Goal: Information Seeking & Learning: Learn about a topic

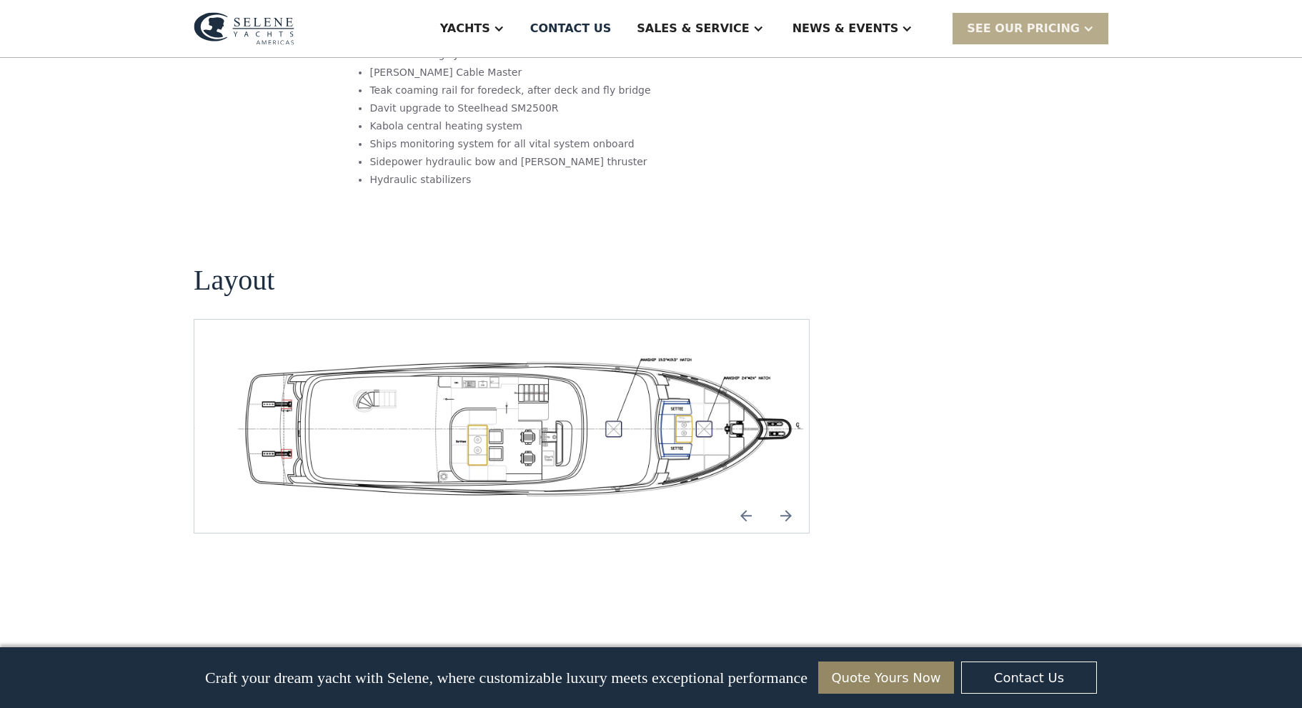
scroll to position [2401, 0]
click at [744, 498] on img "Previous slide" at bounding box center [746, 515] width 34 height 34
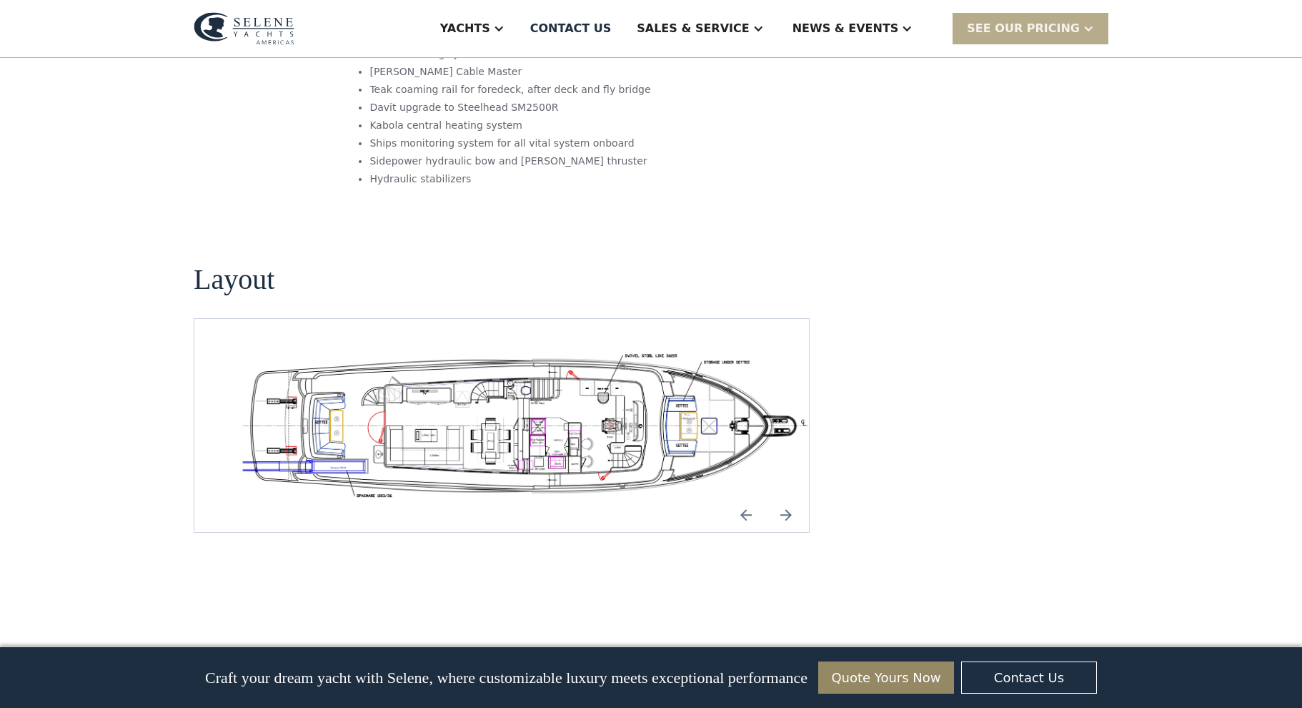
click at [744, 498] on img "Previous slide" at bounding box center [746, 515] width 34 height 34
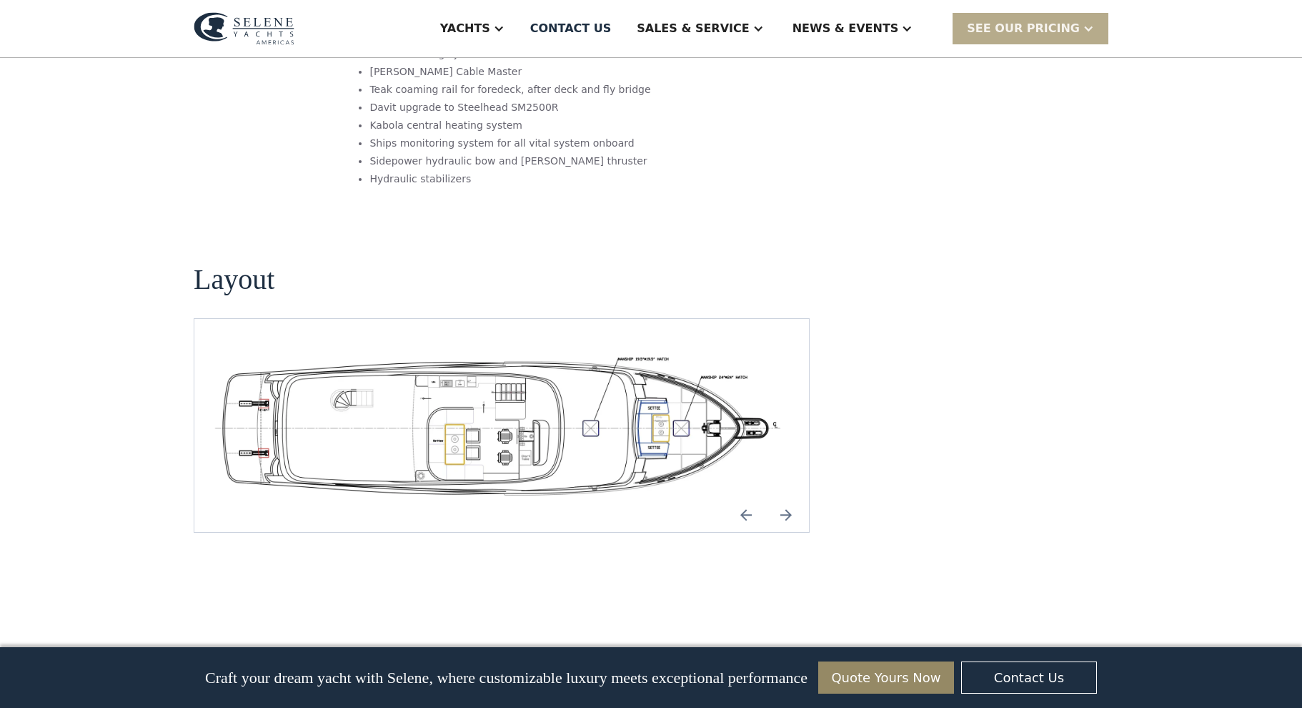
click at [744, 498] on img "Previous slide" at bounding box center [746, 515] width 34 height 34
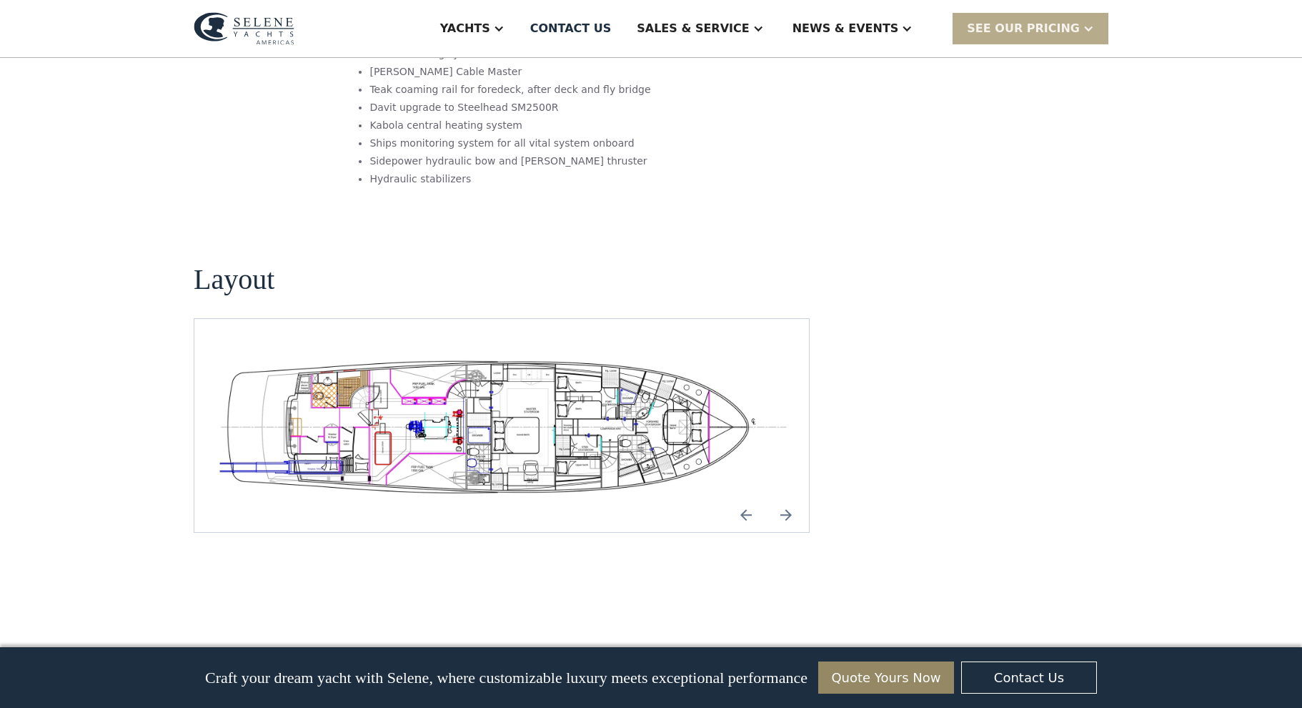
click at [744, 498] on img "Previous slide" at bounding box center [746, 515] width 34 height 34
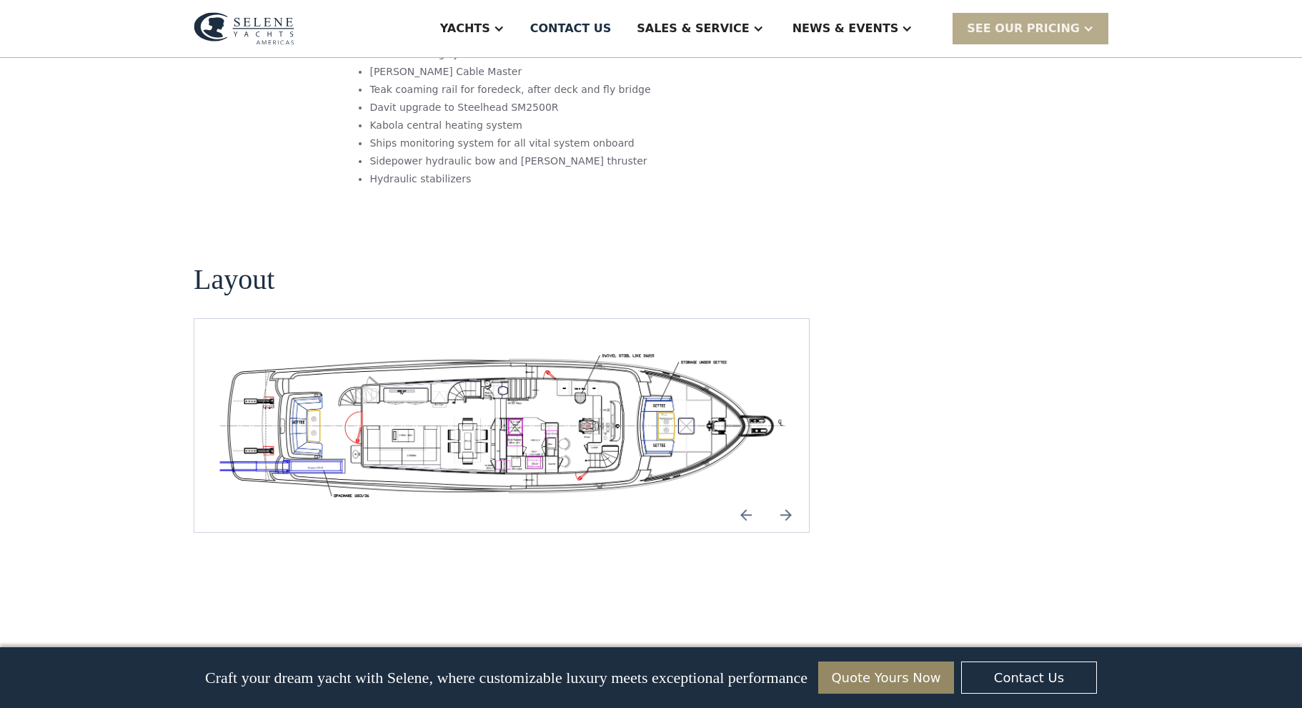
click at [744, 498] on img "Previous slide" at bounding box center [746, 515] width 34 height 34
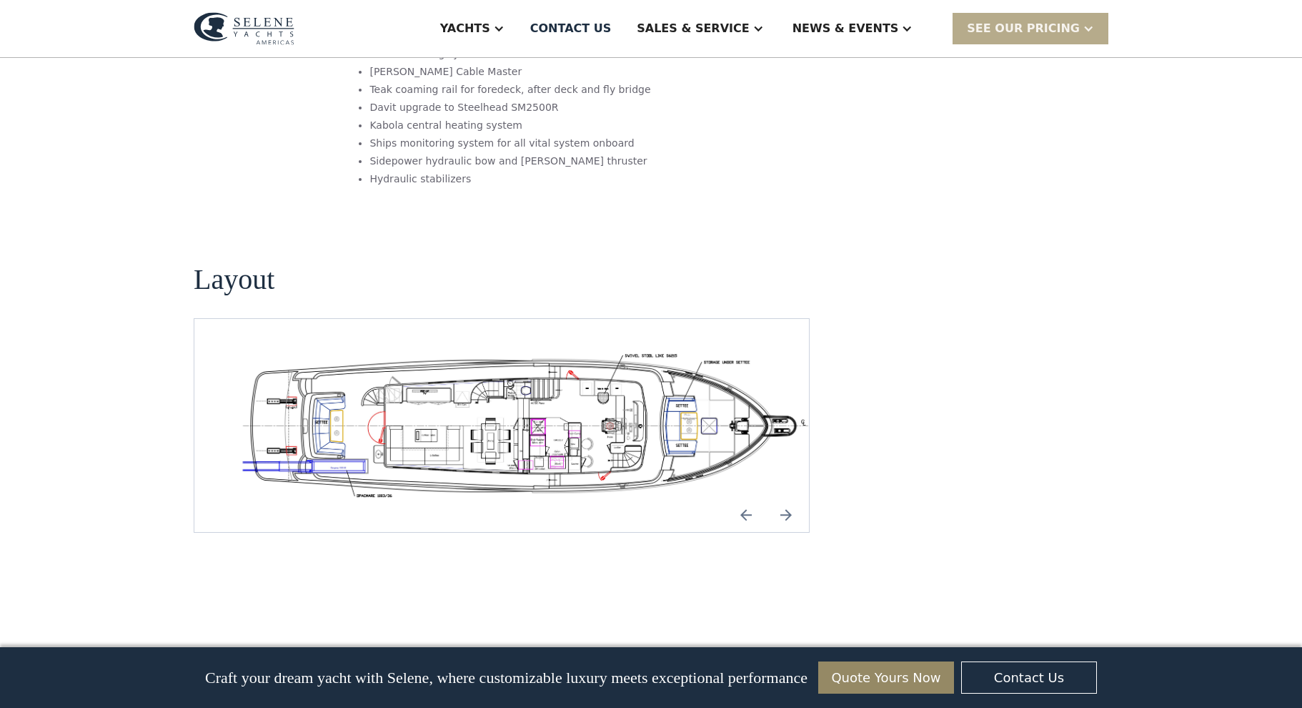
click at [786, 498] on img "Next slide" at bounding box center [786, 515] width 34 height 34
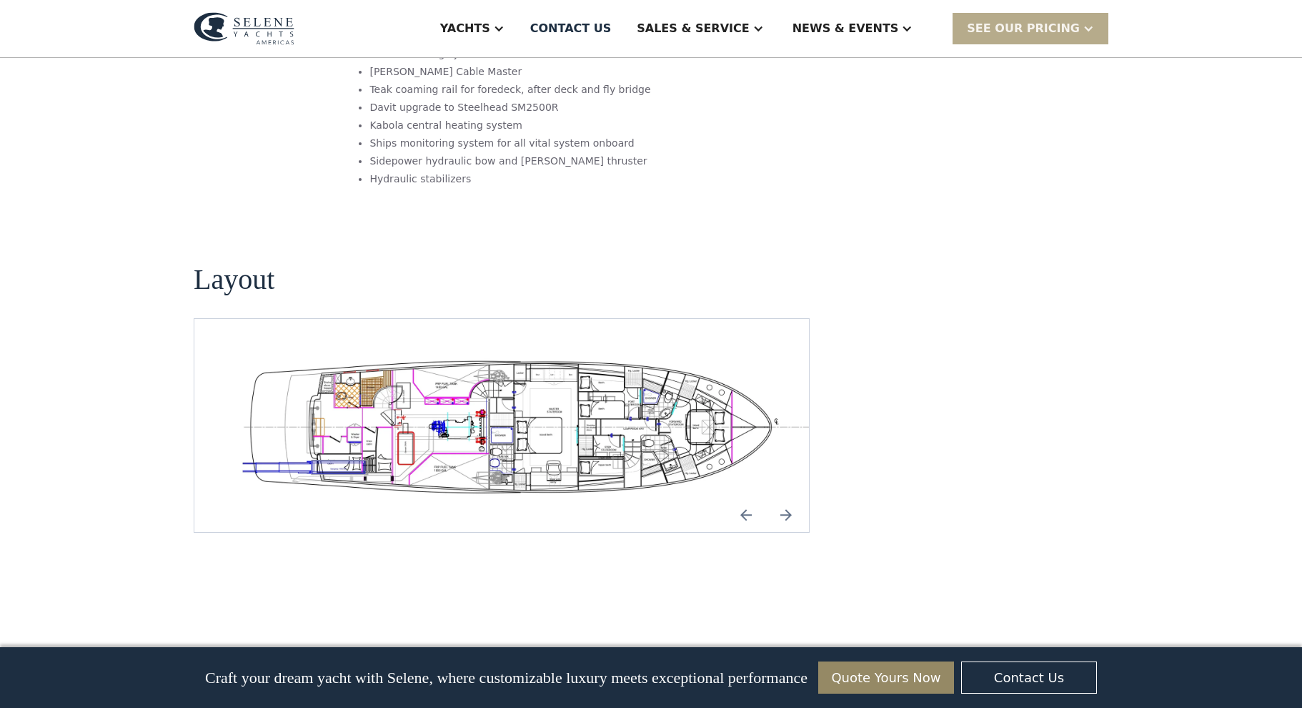
click at [785, 498] on img "Next slide" at bounding box center [786, 515] width 34 height 34
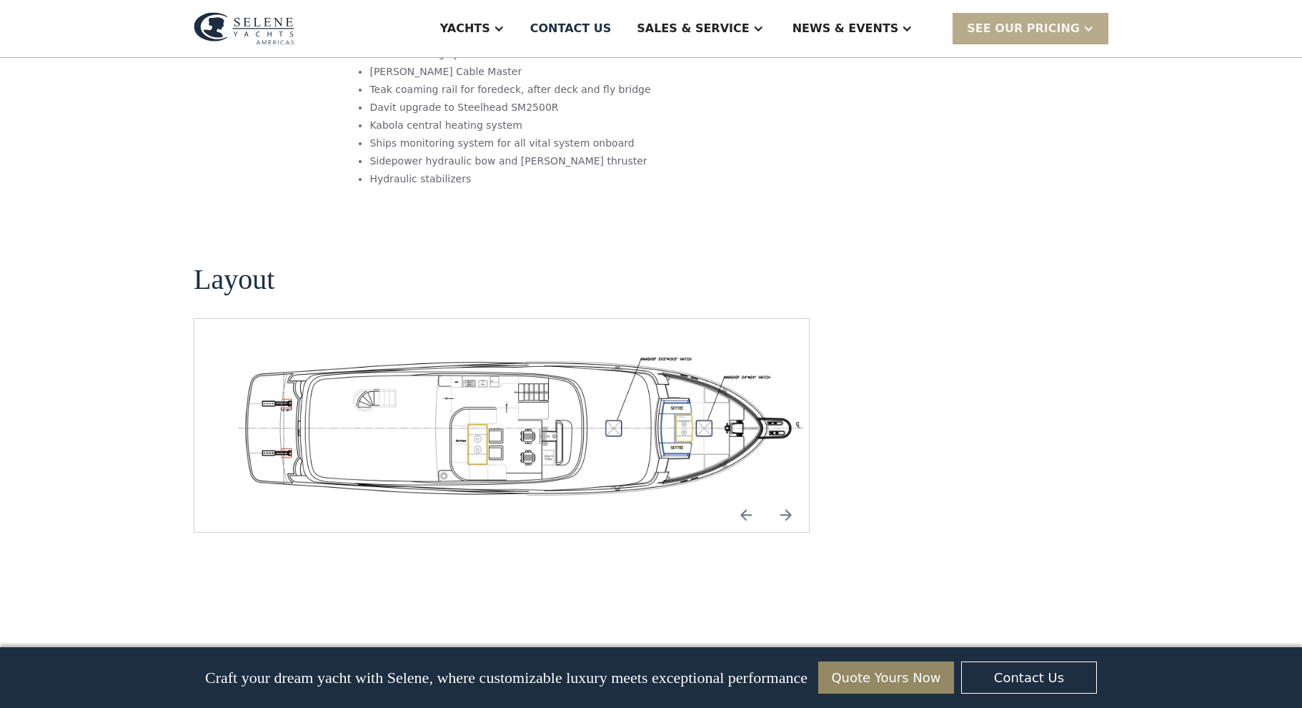
click at [748, 498] on img "Previous slide" at bounding box center [746, 515] width 34 height 34
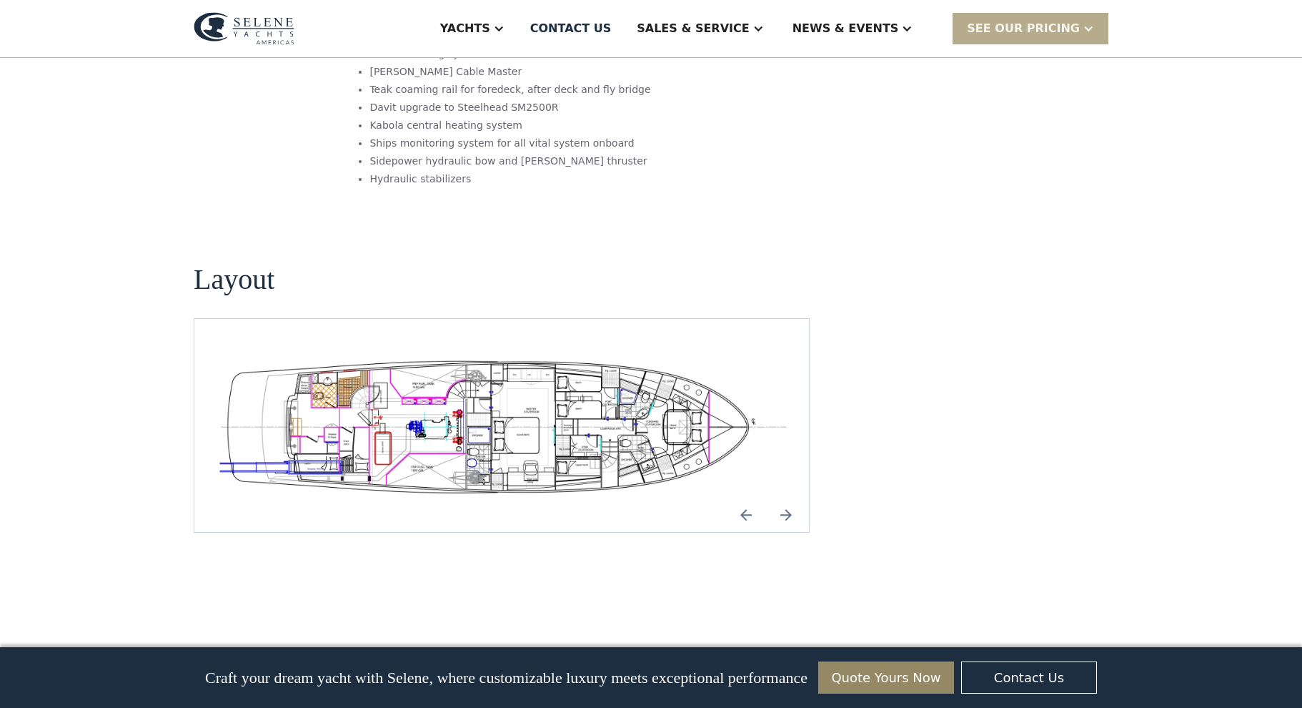
click at [748, 498] on img "Previous slide" at bounding box center [746, 515] width 34 height 34
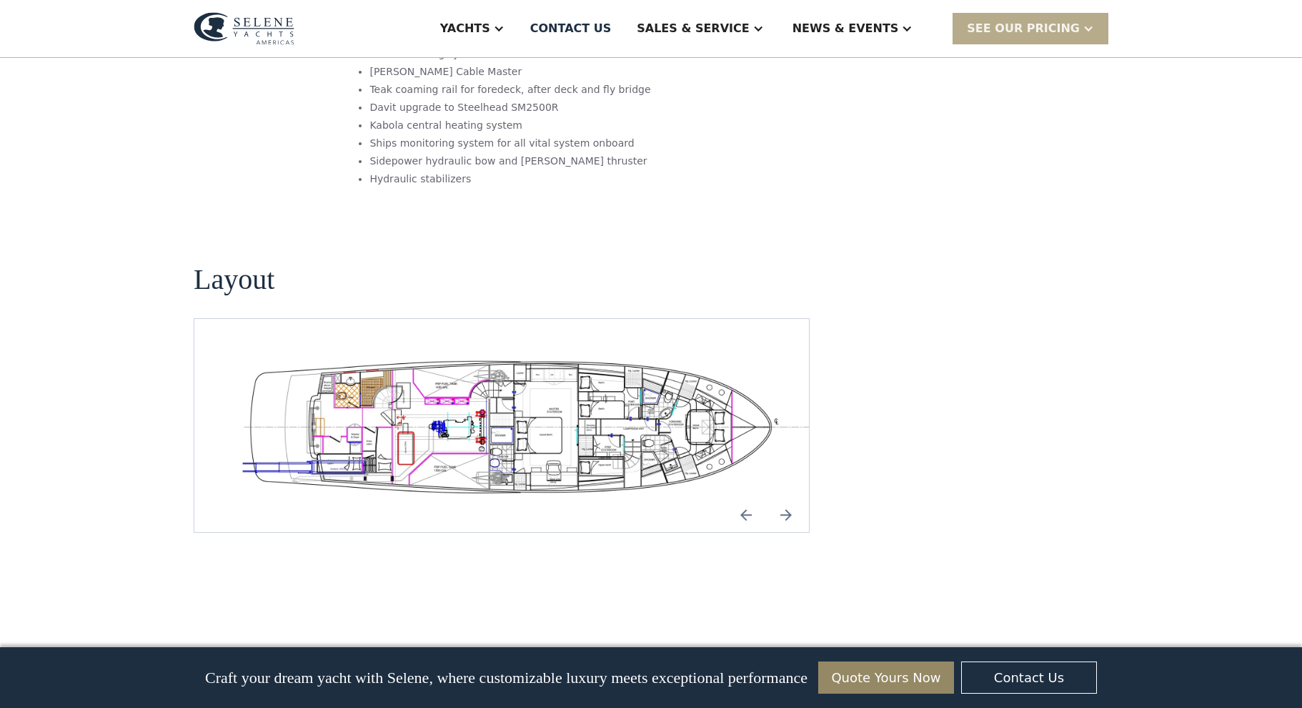
click at [708, 352] on div "No items found." at bounding box center [502, 425] width 616 height 214
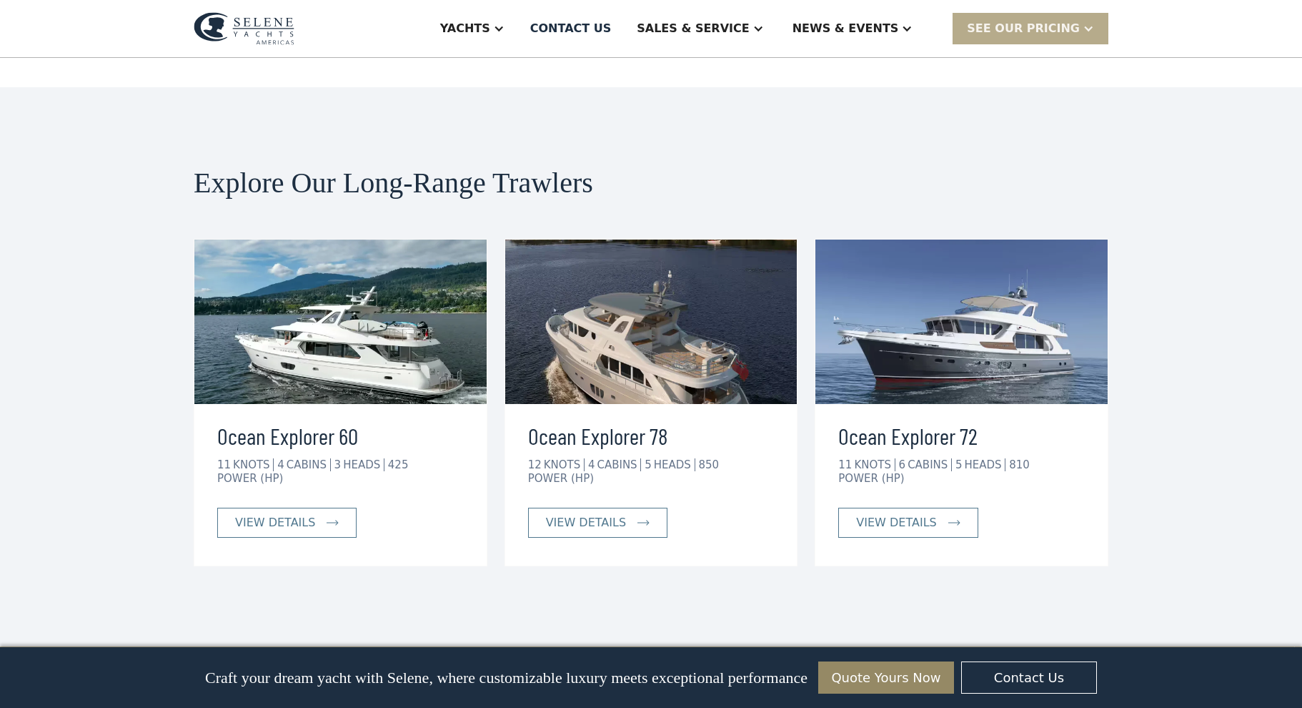
scroll to position [2935, 0]
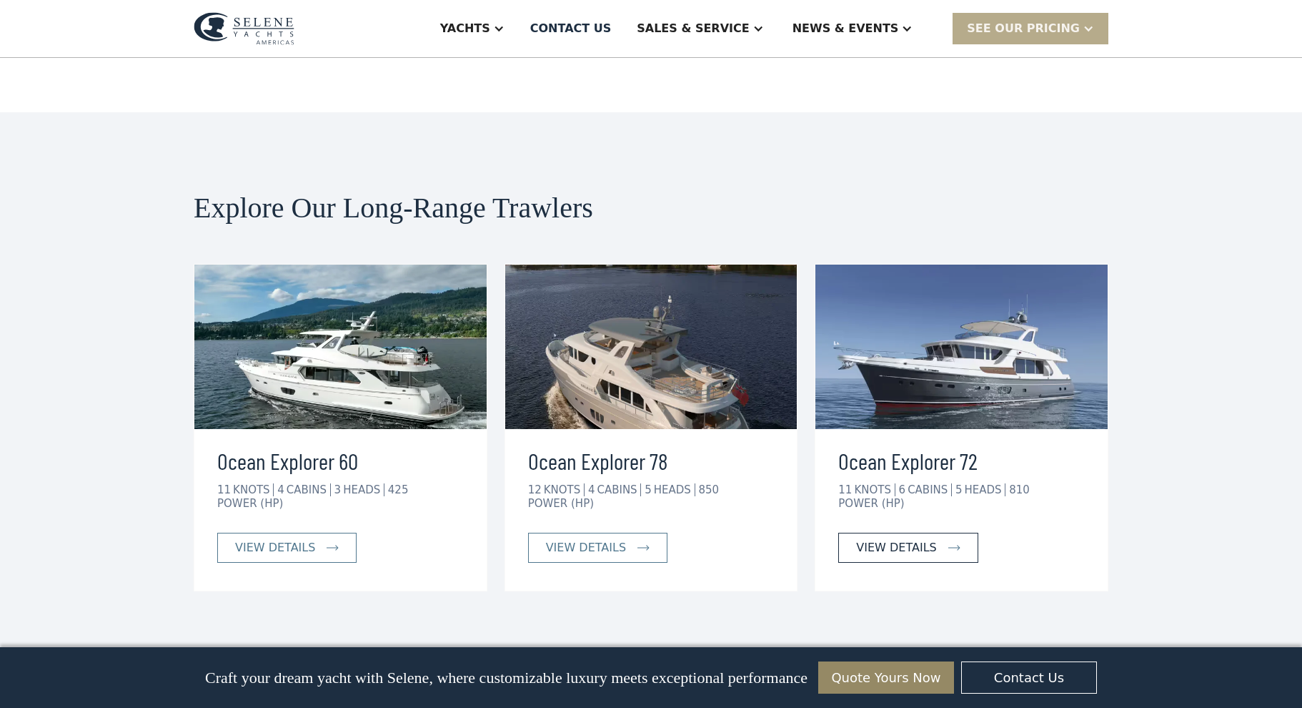
click at [918, 539] on div "view details" at bounding box center [896, 547] width 80 height 17
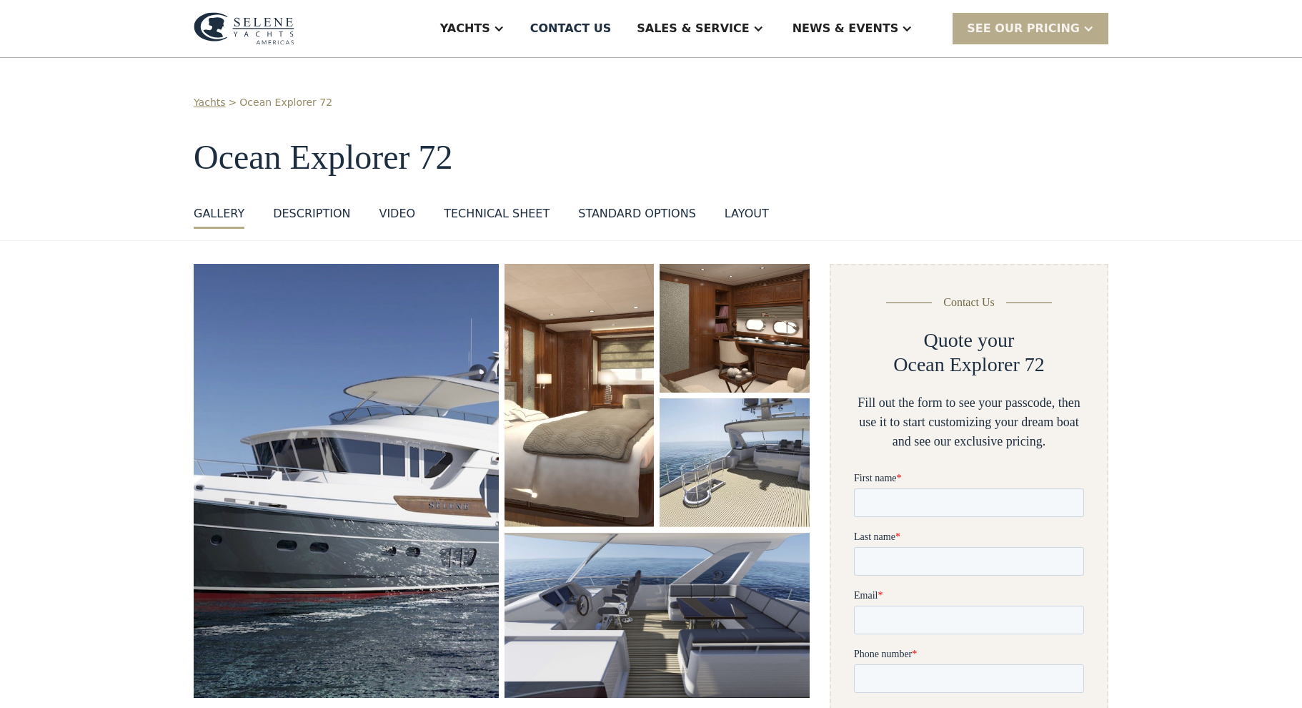
click at [740, 209] on div "layout" at bounding box center [747, 213] width 44 height 17
click at [221, 213] on div "GALLERY" at bounding box center [219, 213] width 51 height 17
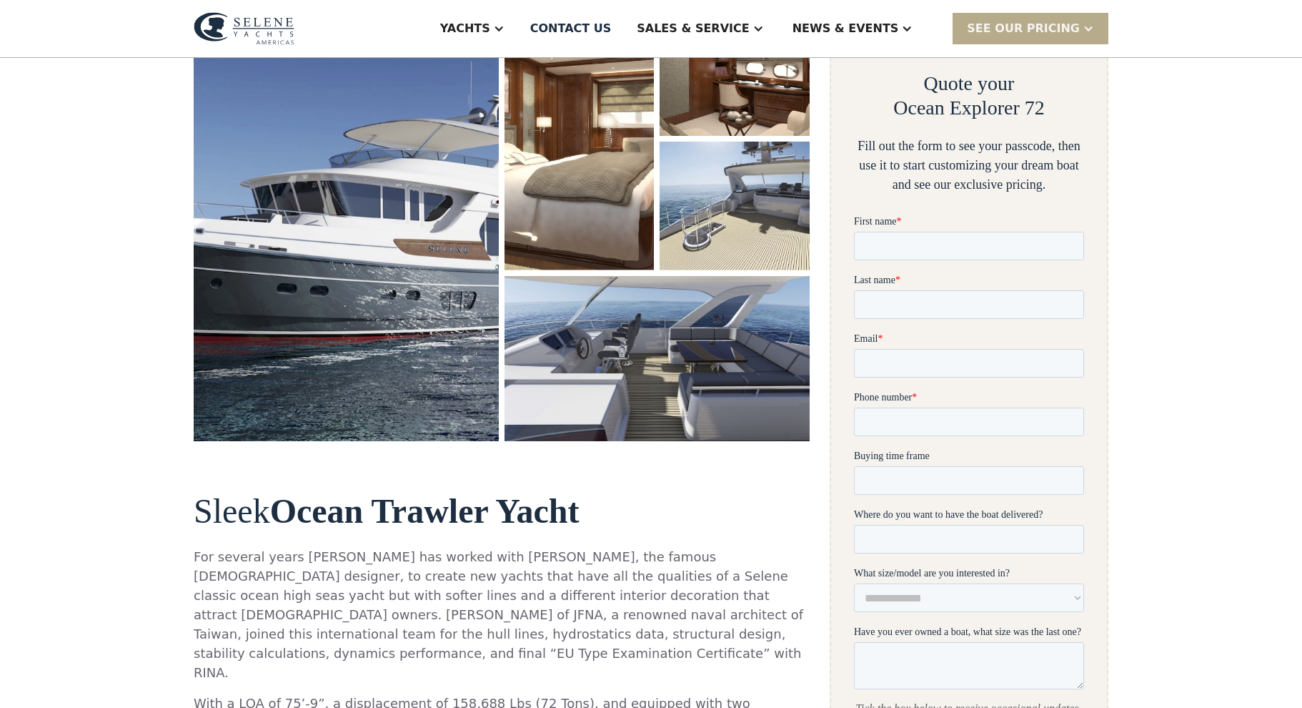
scroll to position [263, 0]
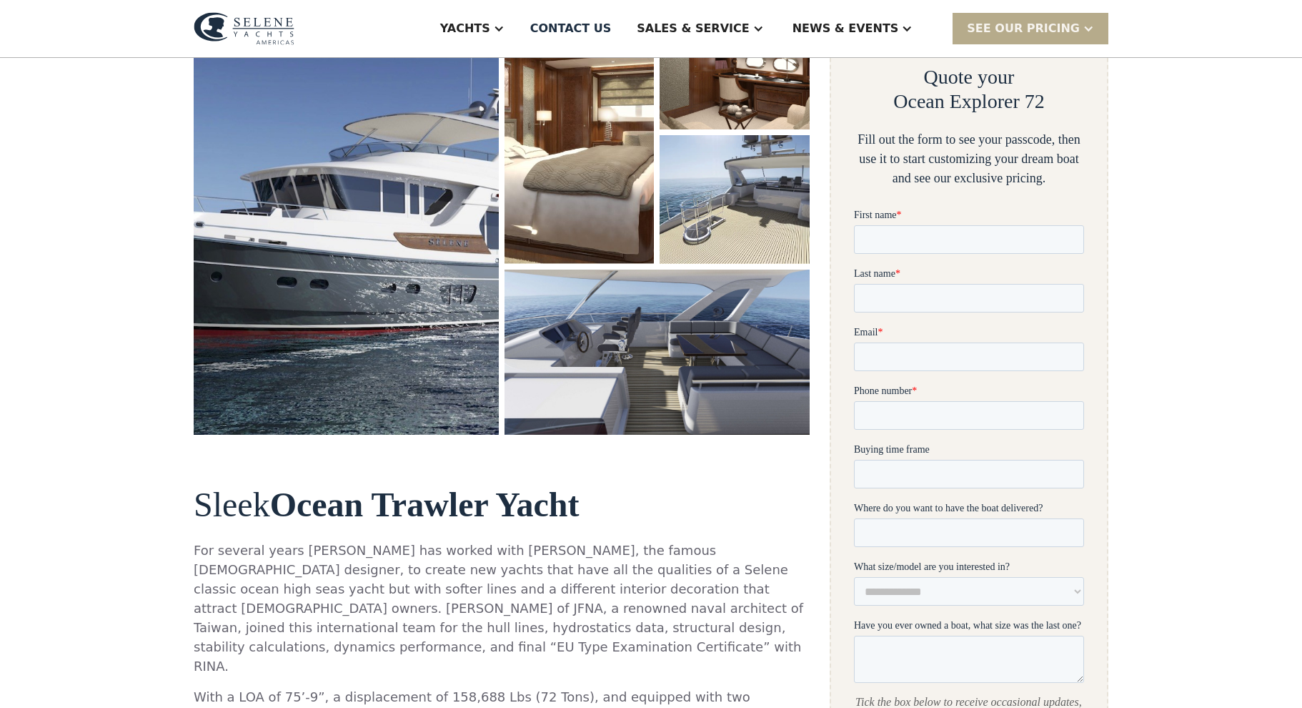
click at [449, 292] on img "open lightbox" at bounding box center [346, 217] width 305 height 433
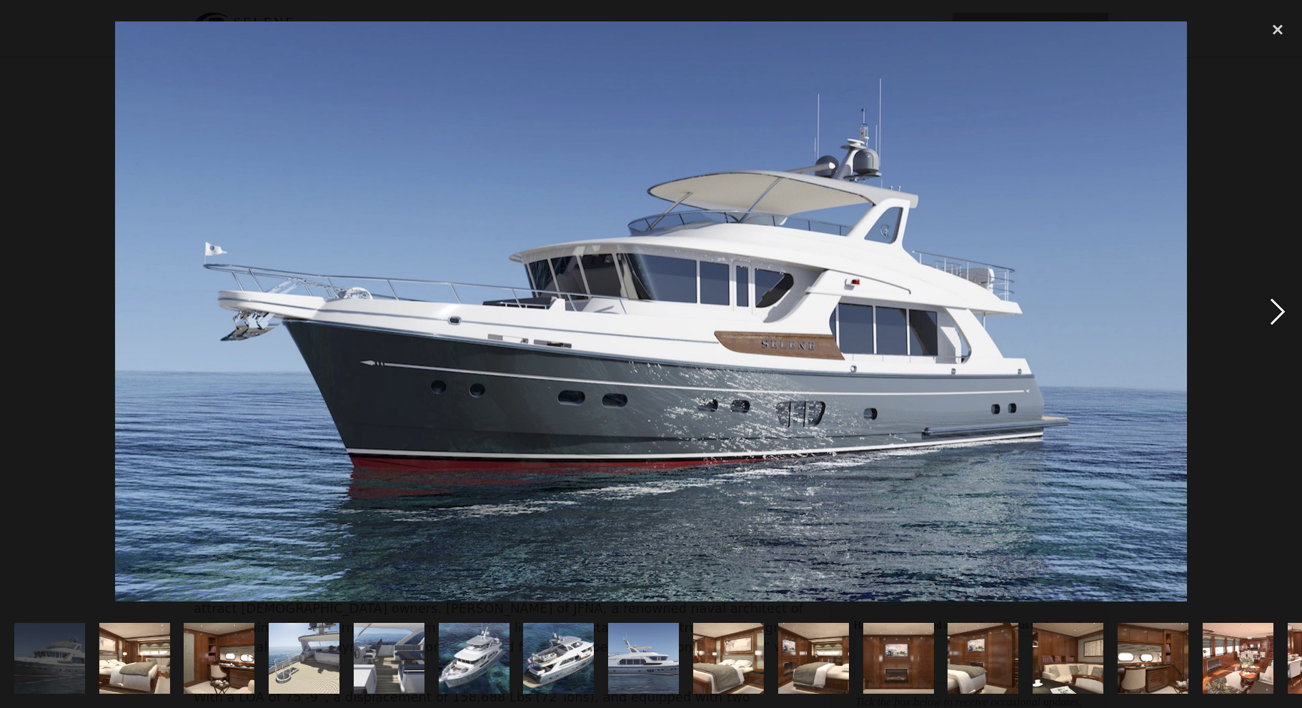
click at [1276, 315] on div "next image" at bounding box center [1278, 311] width 49 height 595
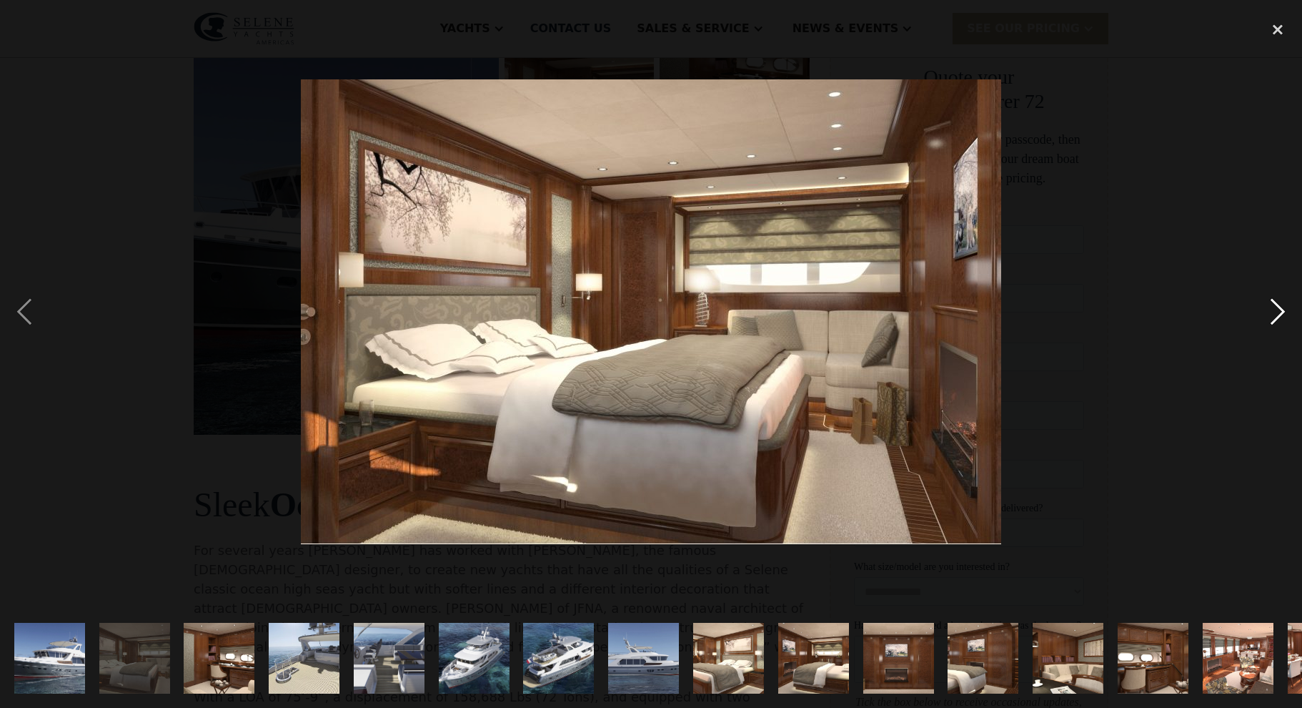
click at [1276, 315] on div "next image" at bounding box center [1278, 311] width 49 height 595
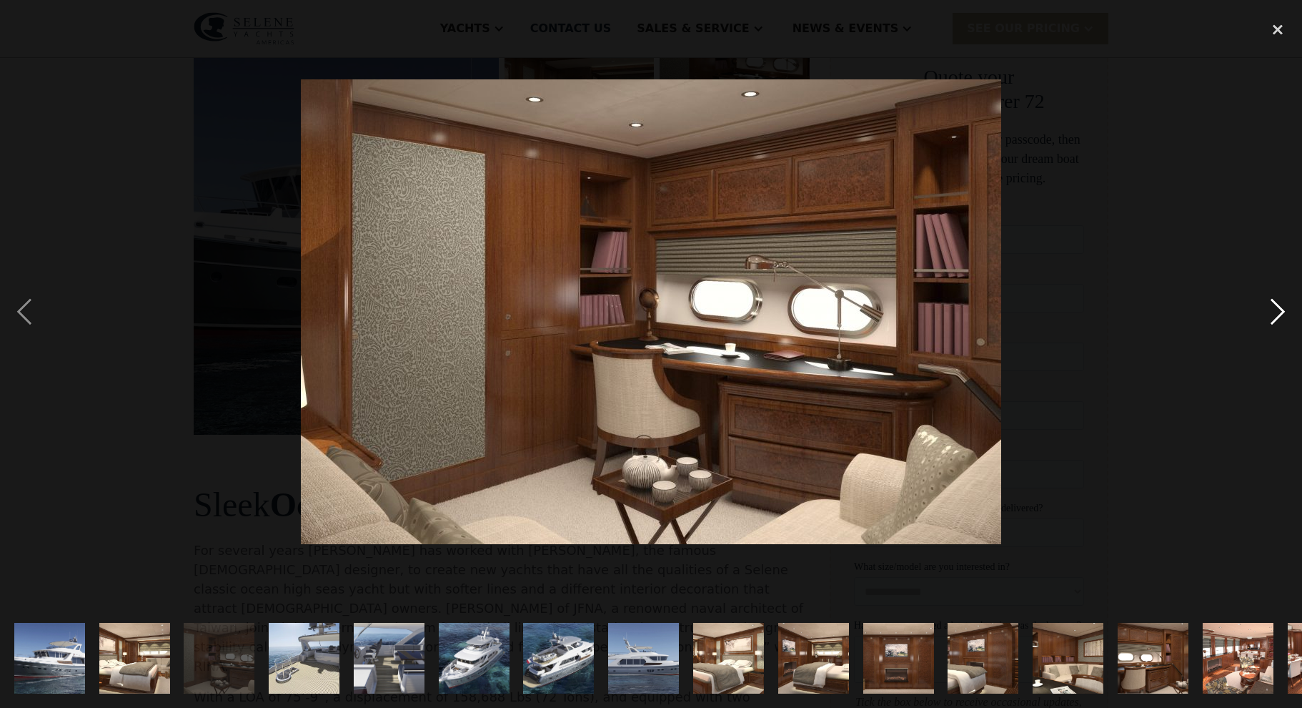
click at [1276, 315] on div "next image" at bounding box center [1278, 311] width 49 height 595
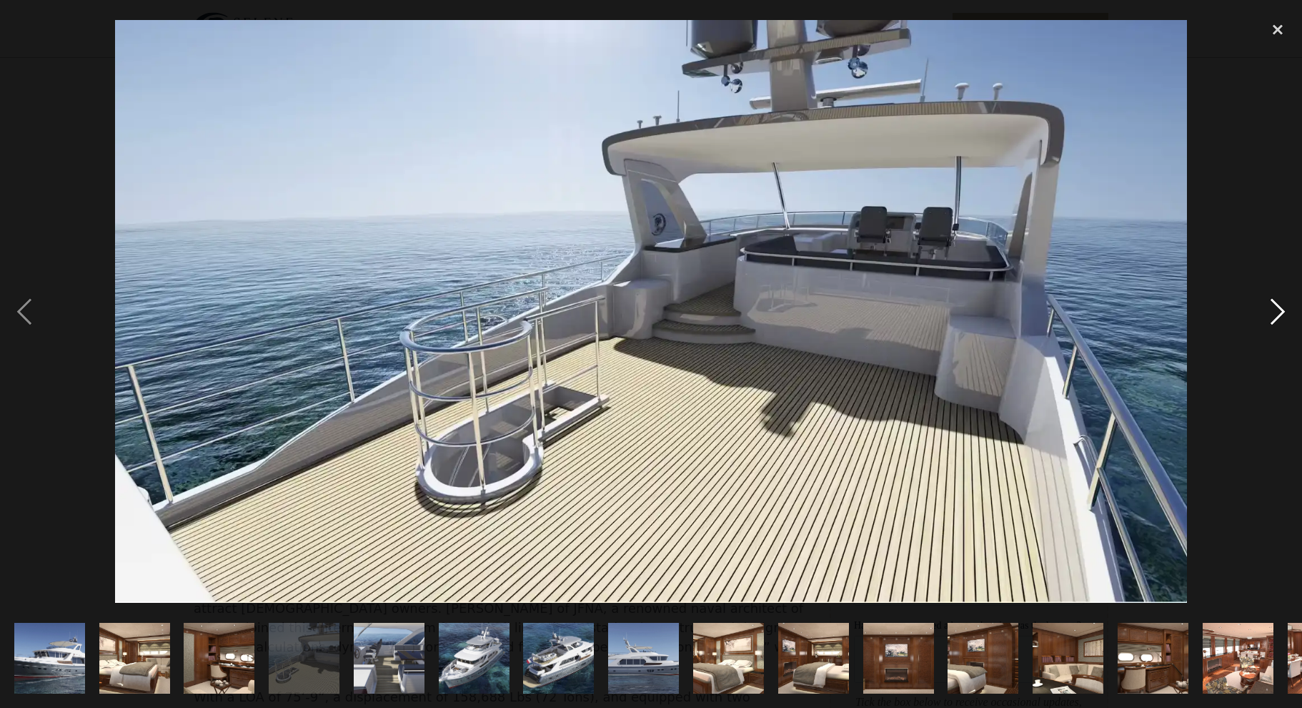
click at [1276, 313] on div "next image" at bounding box center [1278, 311] width 49 height 595
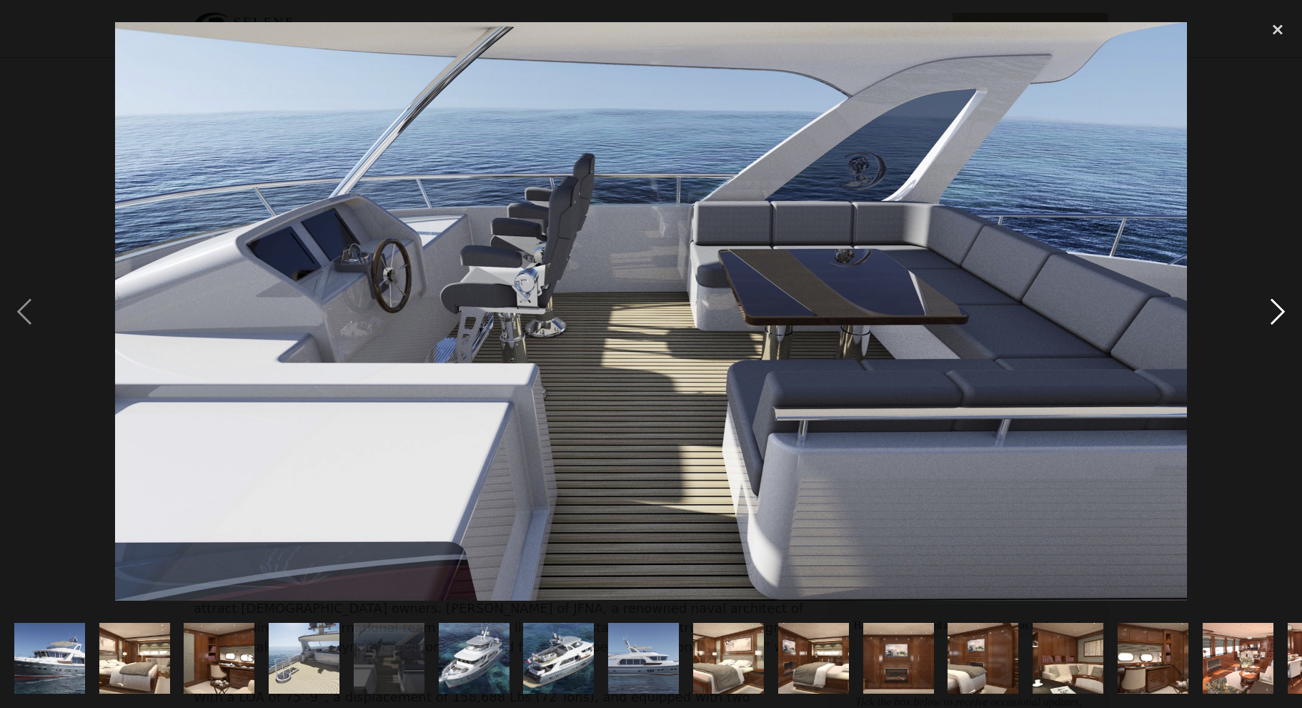
click at [1276, 313] on div "next image" at bounding box center [1278, 311] width 49 height 595
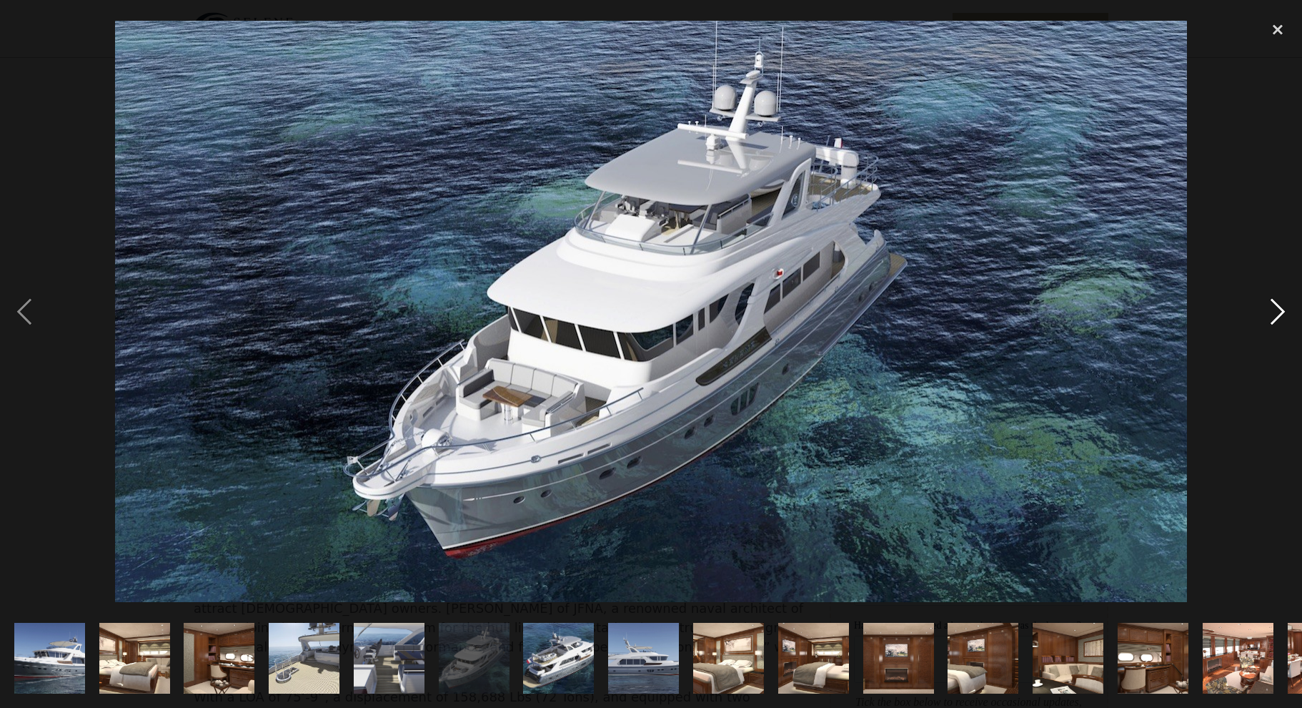
click at [1276, 313] on div "next image" at bounding box center [1278, 311] width 49 height 595
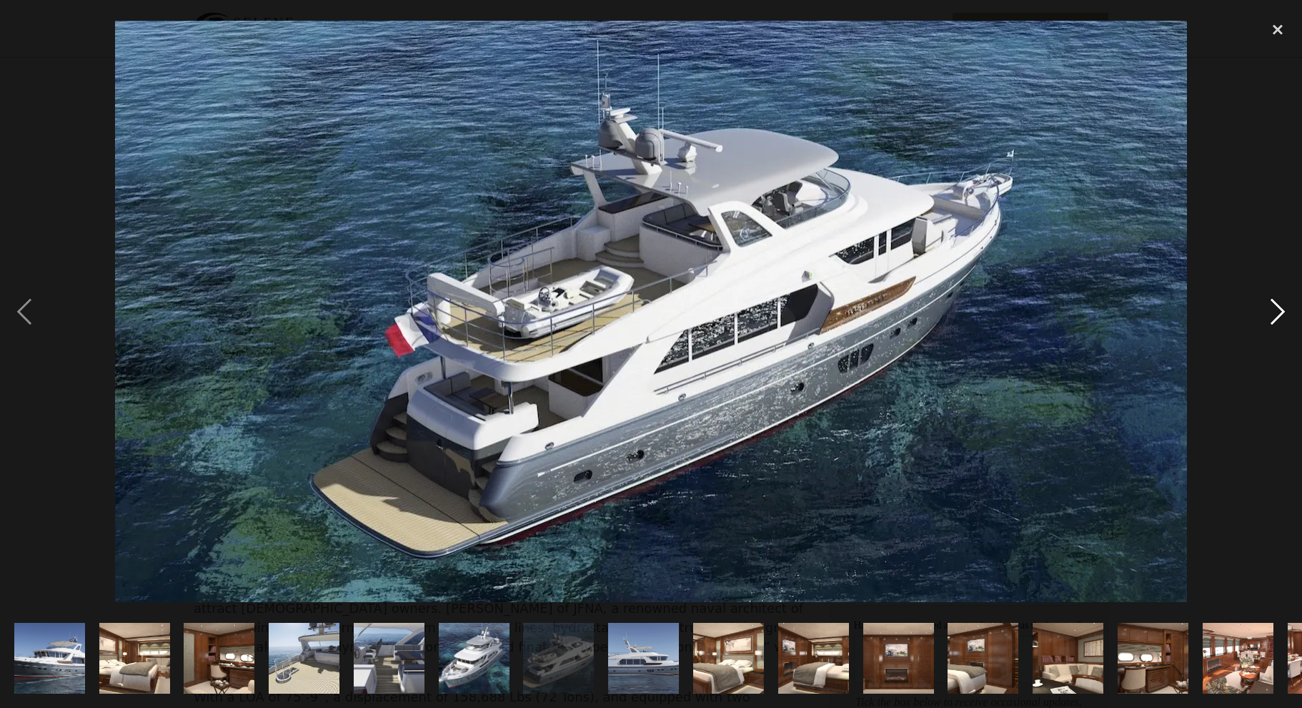
click at [1276, 313] on div "next image" at bounding box center [1278, 311] width 49 height 595
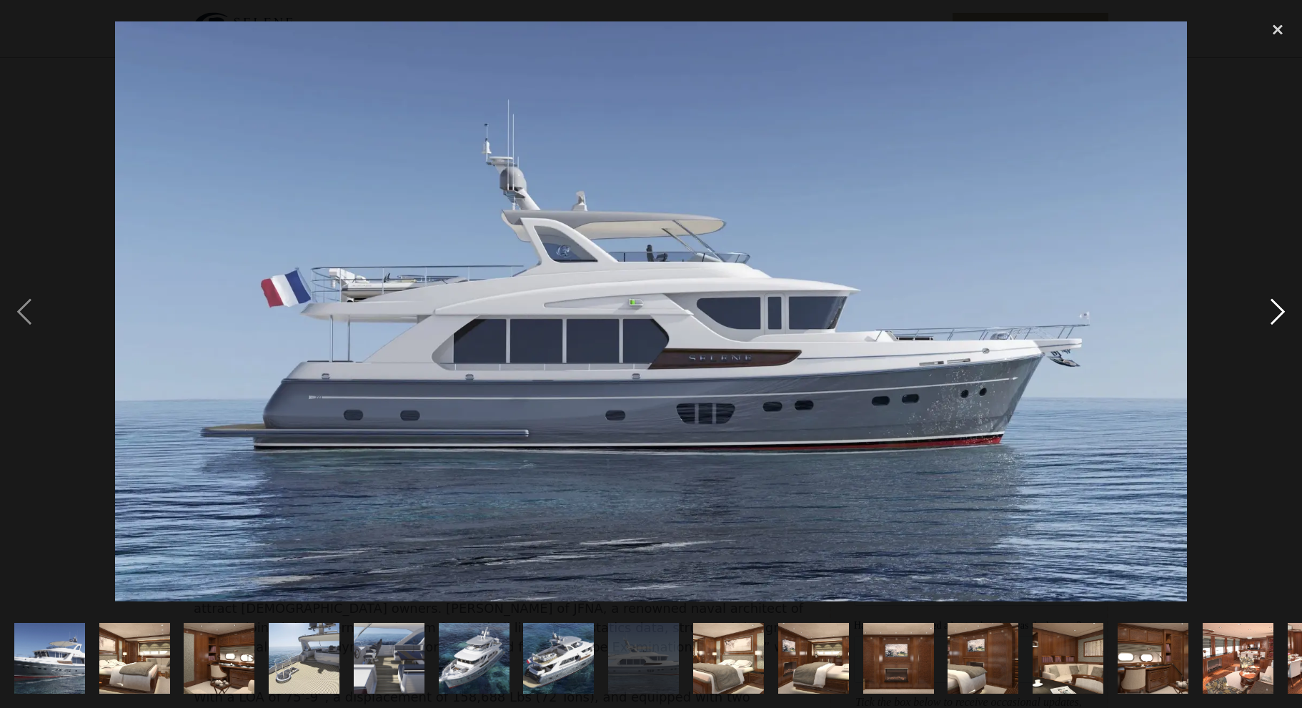
click at [1279, 309] on div "next image" at bounding box center [1278, 311] width 49 height 595
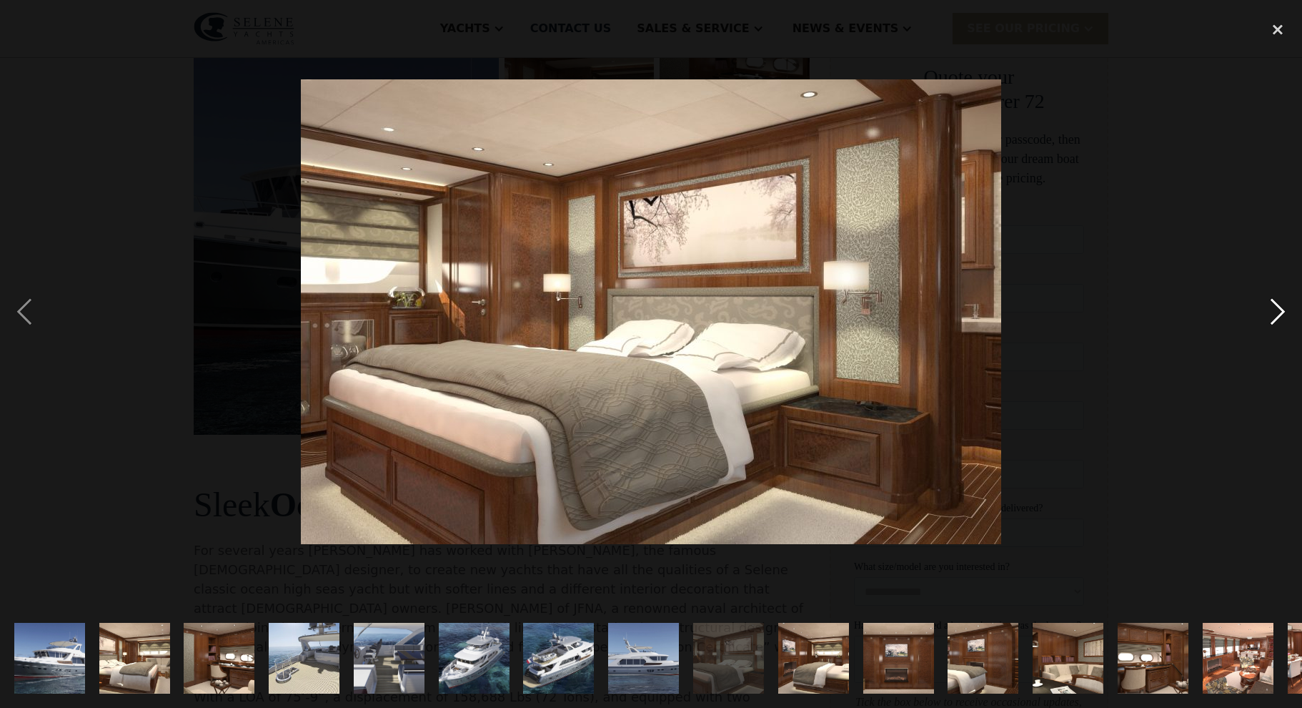
click at [1279, 309] on div "next image" at bounding box center [1278, 311] width 49 height 595
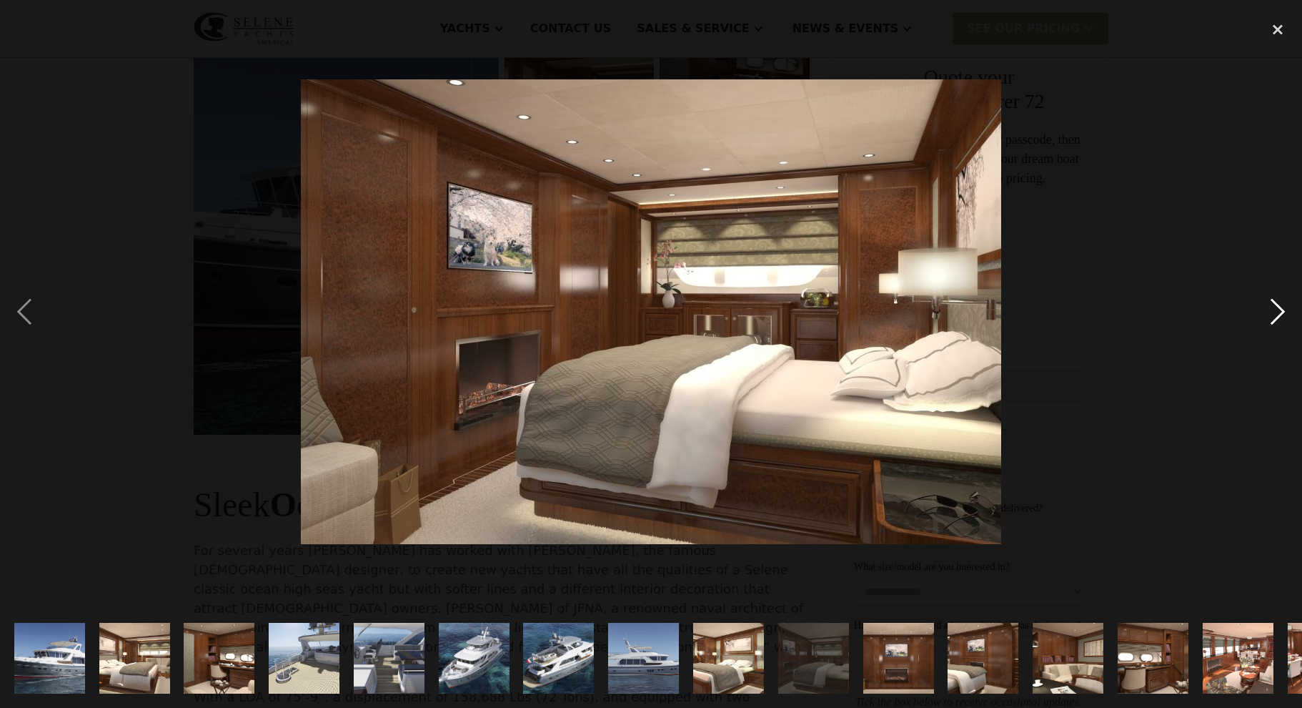
click at [1279, 309] on div "next image" at bounding box center [1278, 311] width 49 height 595
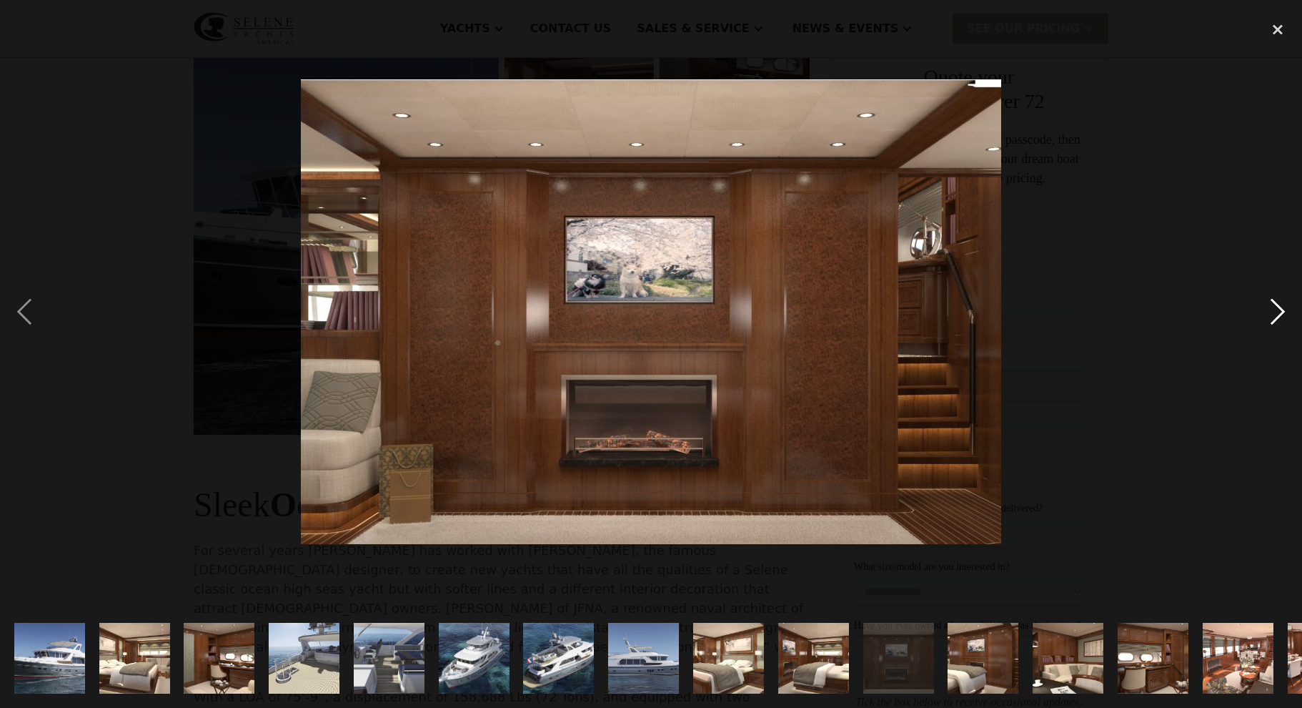
click at [1279, 309] on div "next image" at bounding box center [1278, 311] width 49 height 595
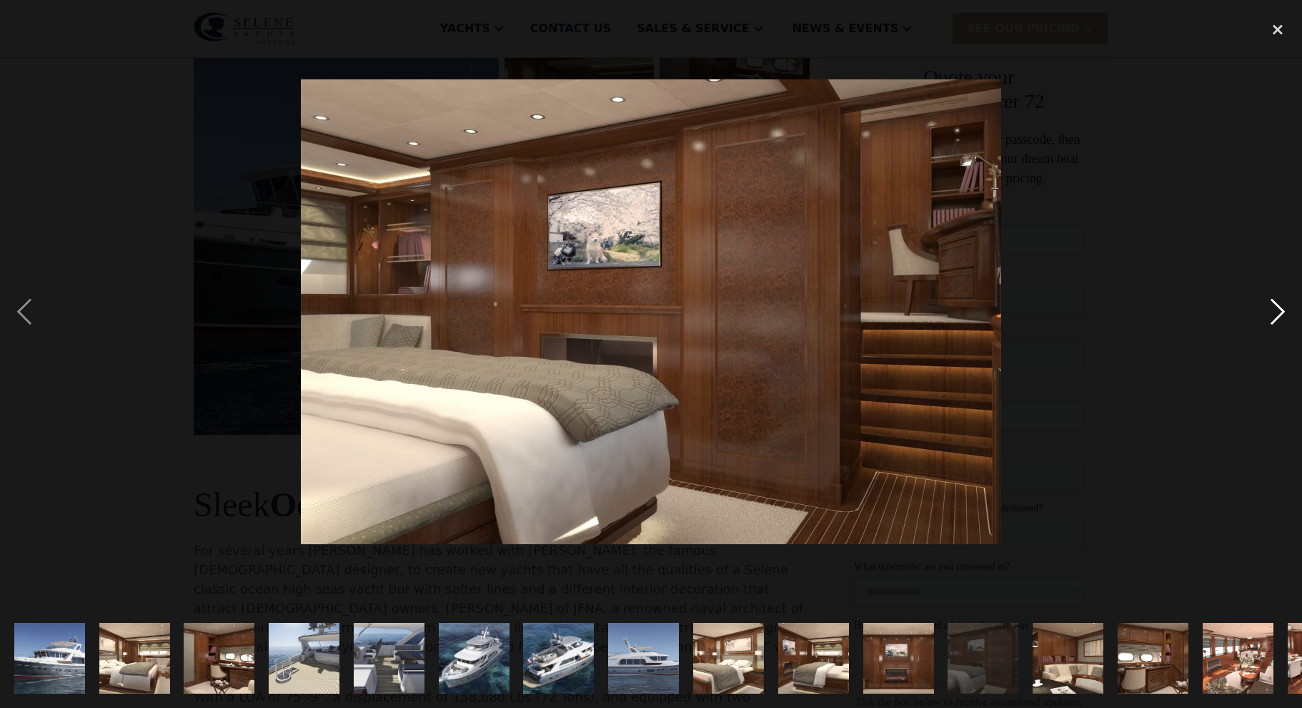
click at [1279, 309] on div "next image" at bounding box center [1278, 311] width 49 height 595
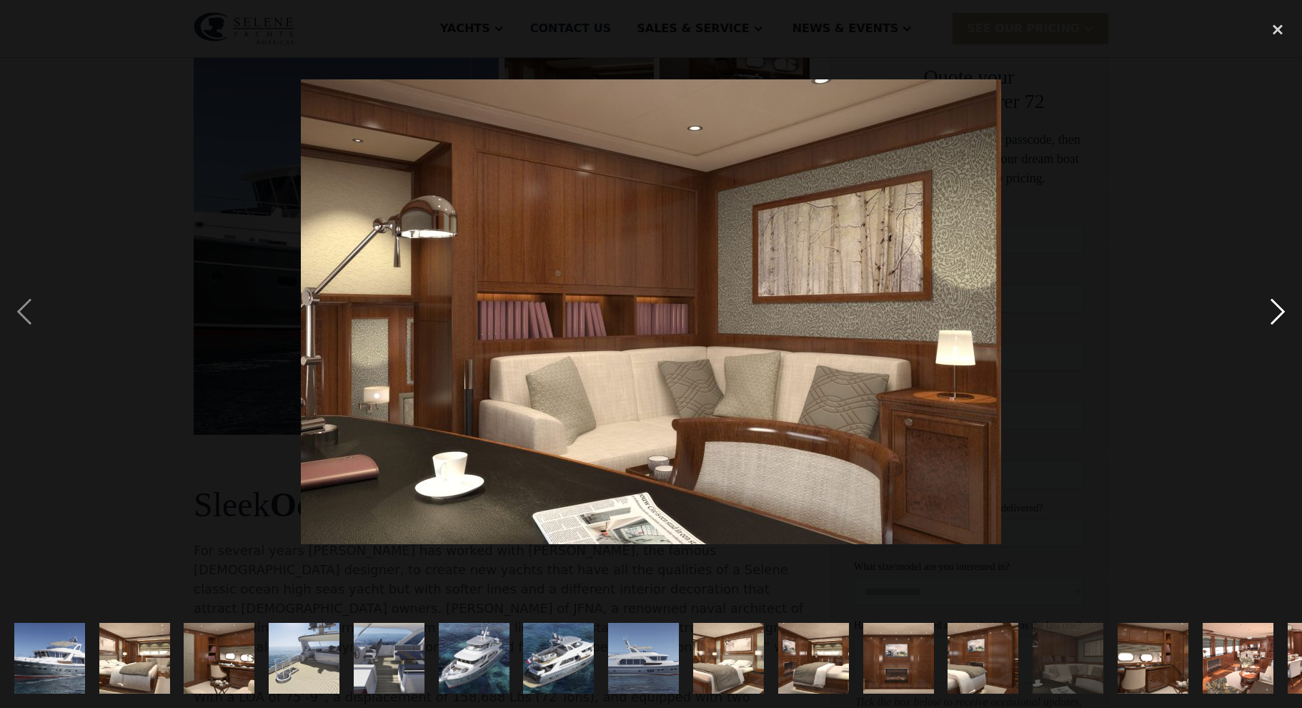
click at [1279, 309] on div "next image" at bounding box center [1278, 311] width 49 height 595
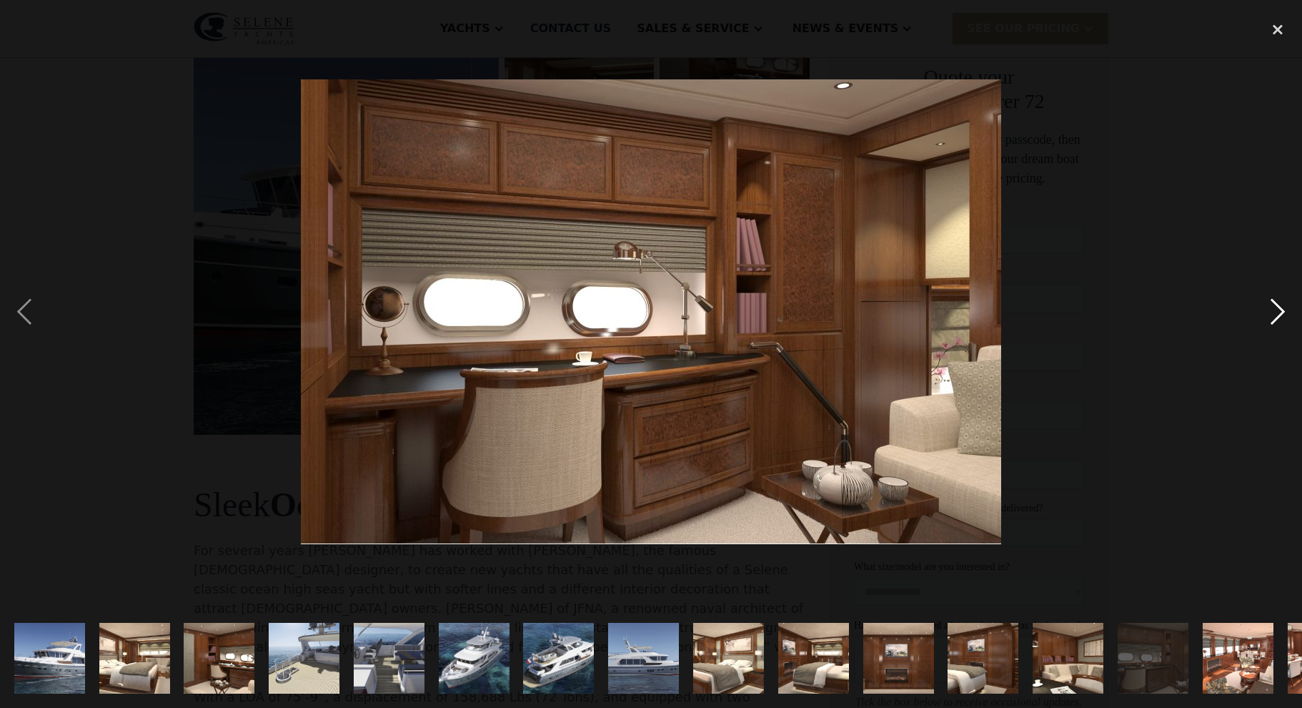
click at [1279, 309] on div "next image" at bounding box center [1278, 311] width 49 height 595
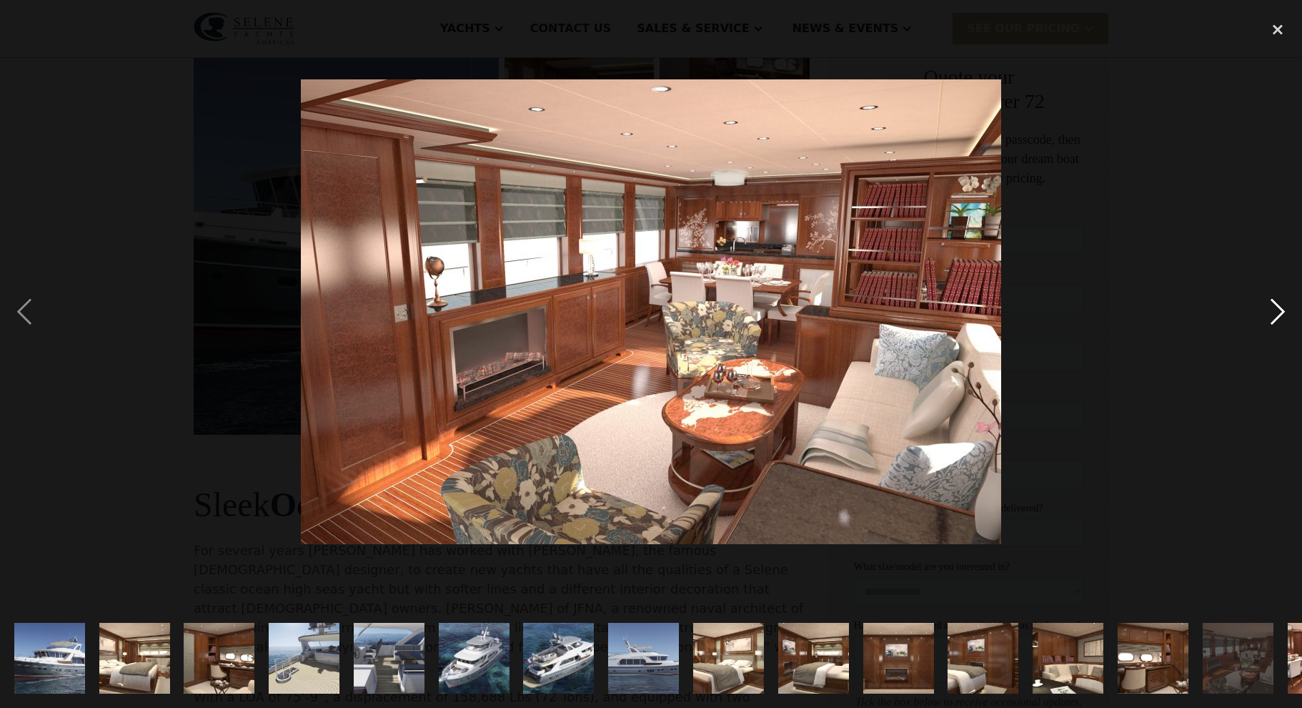
click at [1279, 309] on div "next image" at bounding box center [1278, 311] width 49 height 595
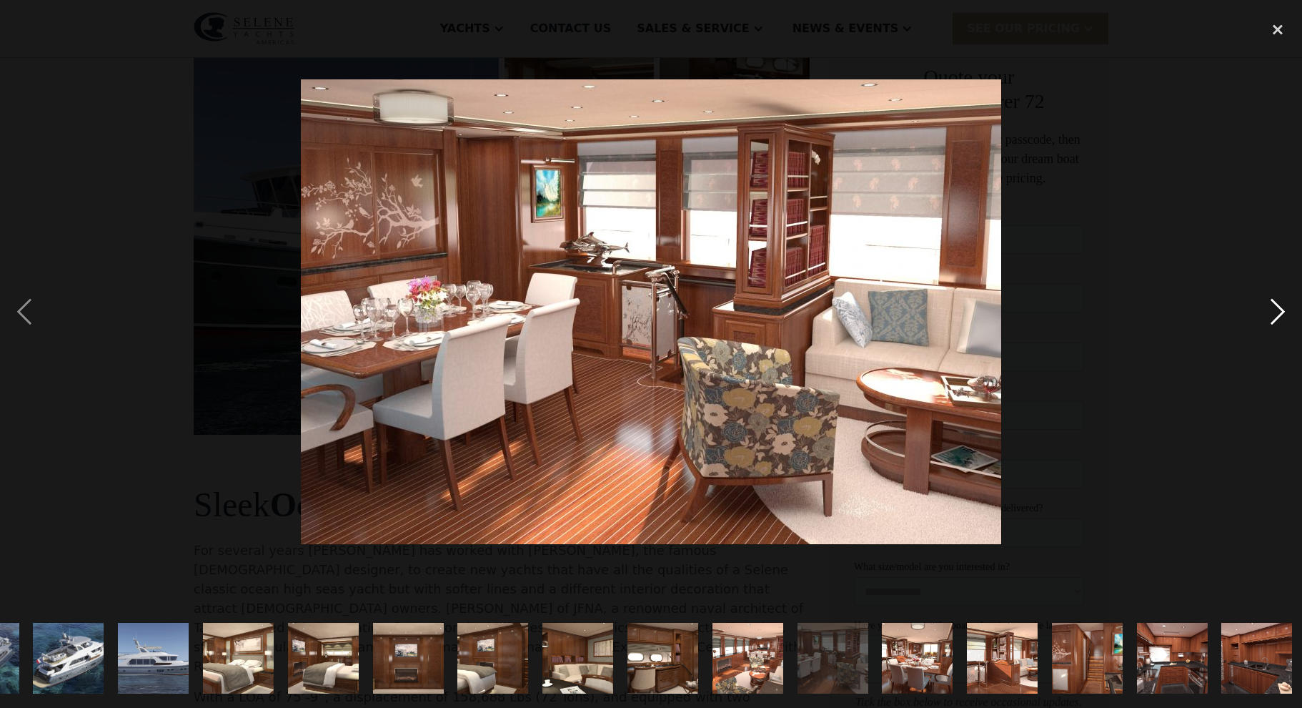
scroll to position [0, 495]
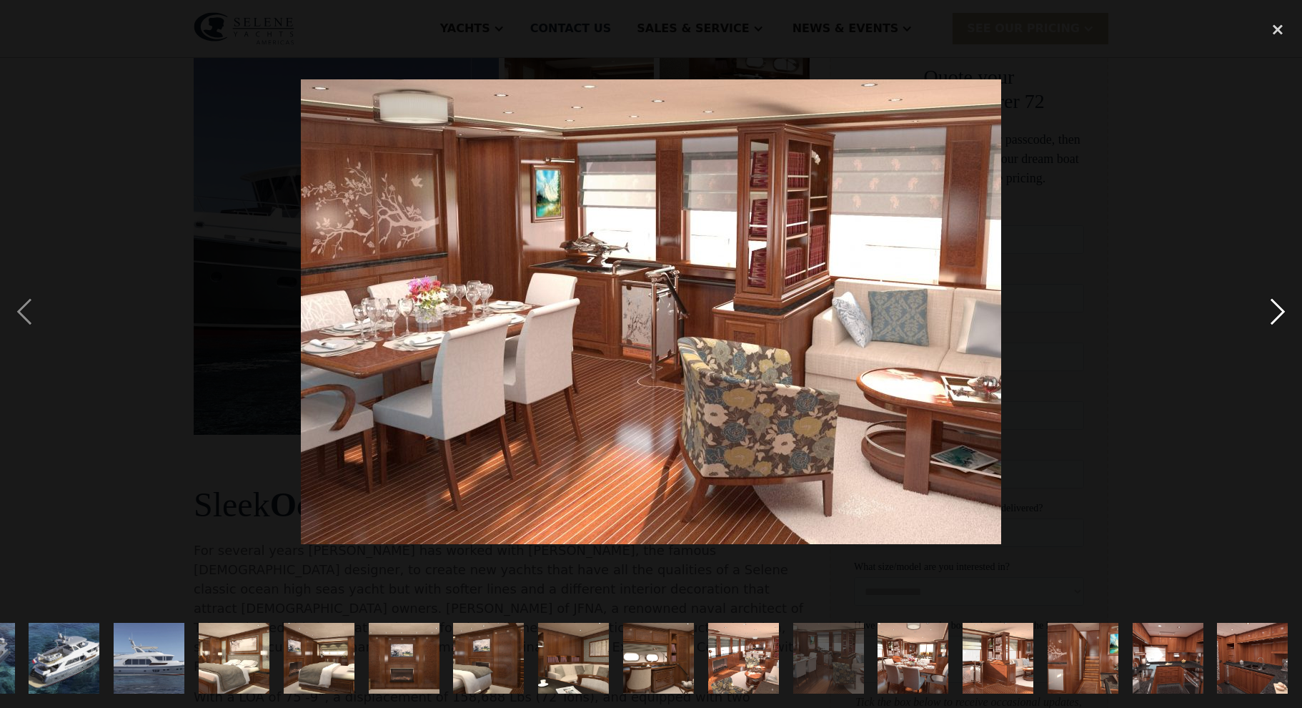
click at [1279, 309] on div "next image" at bounding box center [1278, 311] width 49 height 595
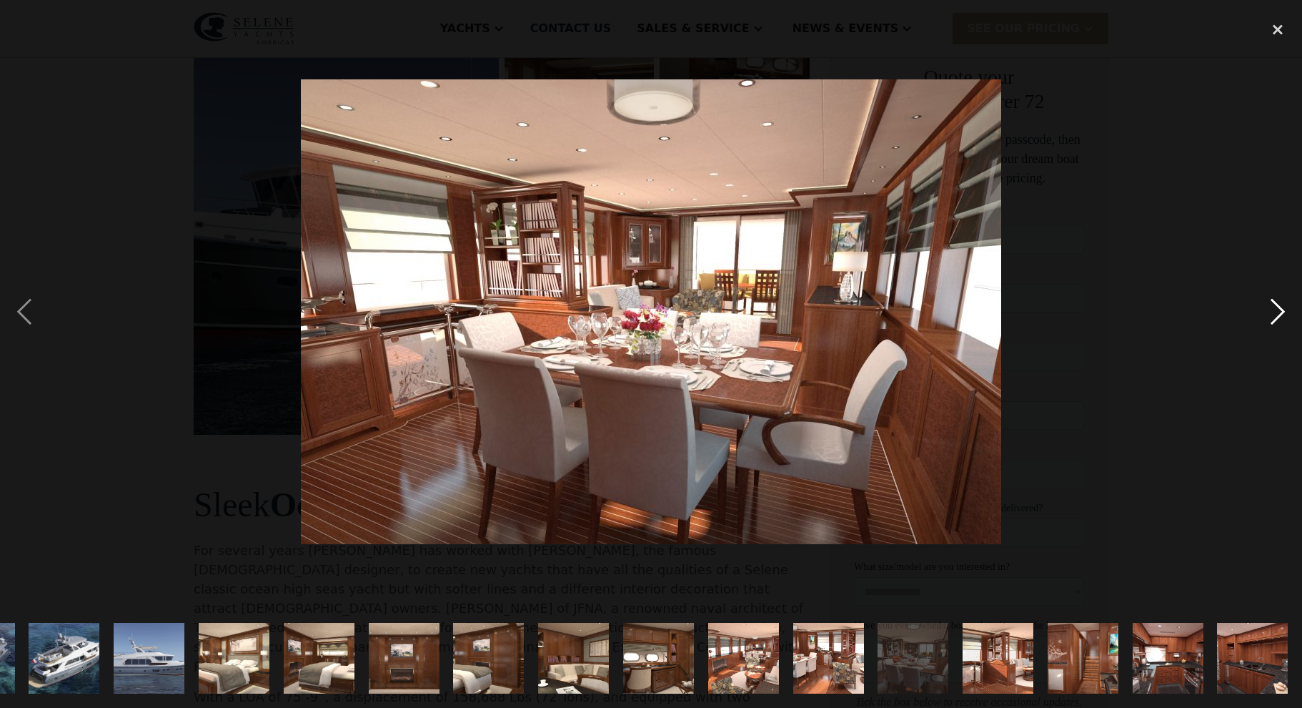
click at [1279, 309] on div "next image" at bounding box center [1278, 311] width 49 height 595
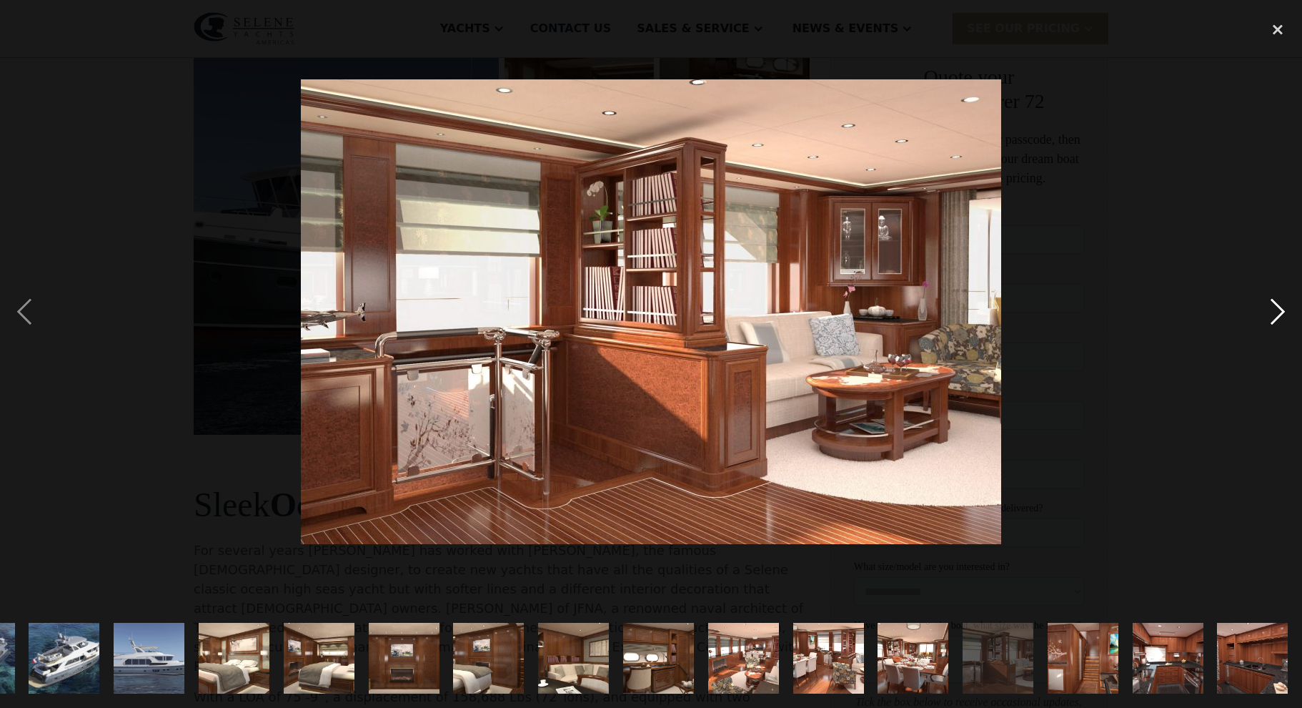
click at [1279, 309] on div "next image" at bounding box center [1278, 311] width 49 height 595
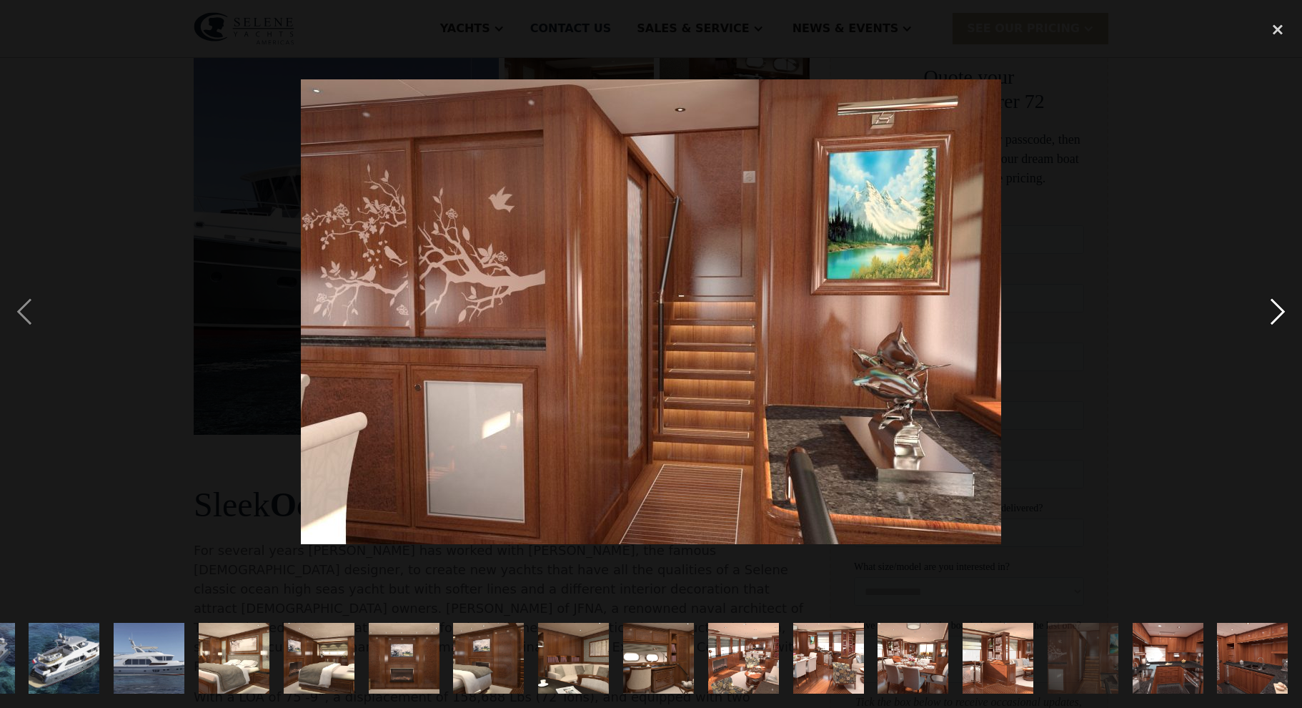
click at [1279, 309] on div "next image" at bounding box center [1278, 311] width 49 height 595
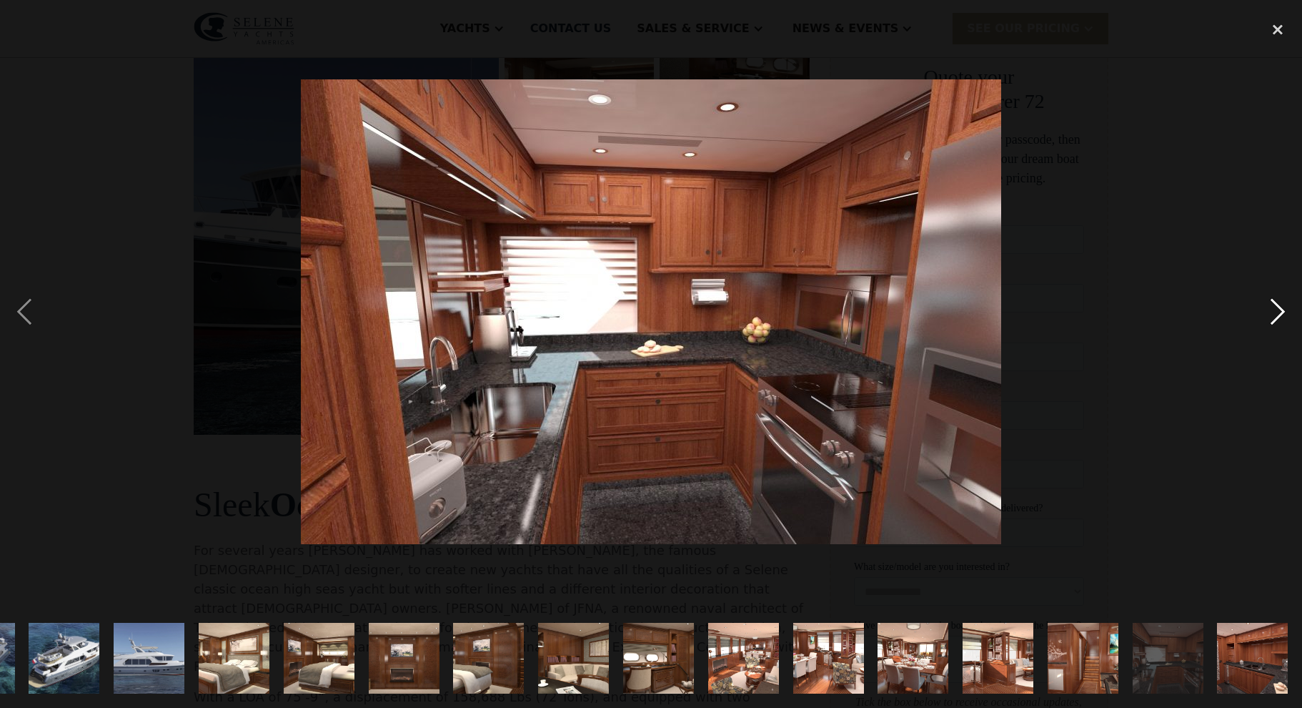
click at [1279, 309] on div "next image" at bounding box center [1278, 311] width 49 height 595
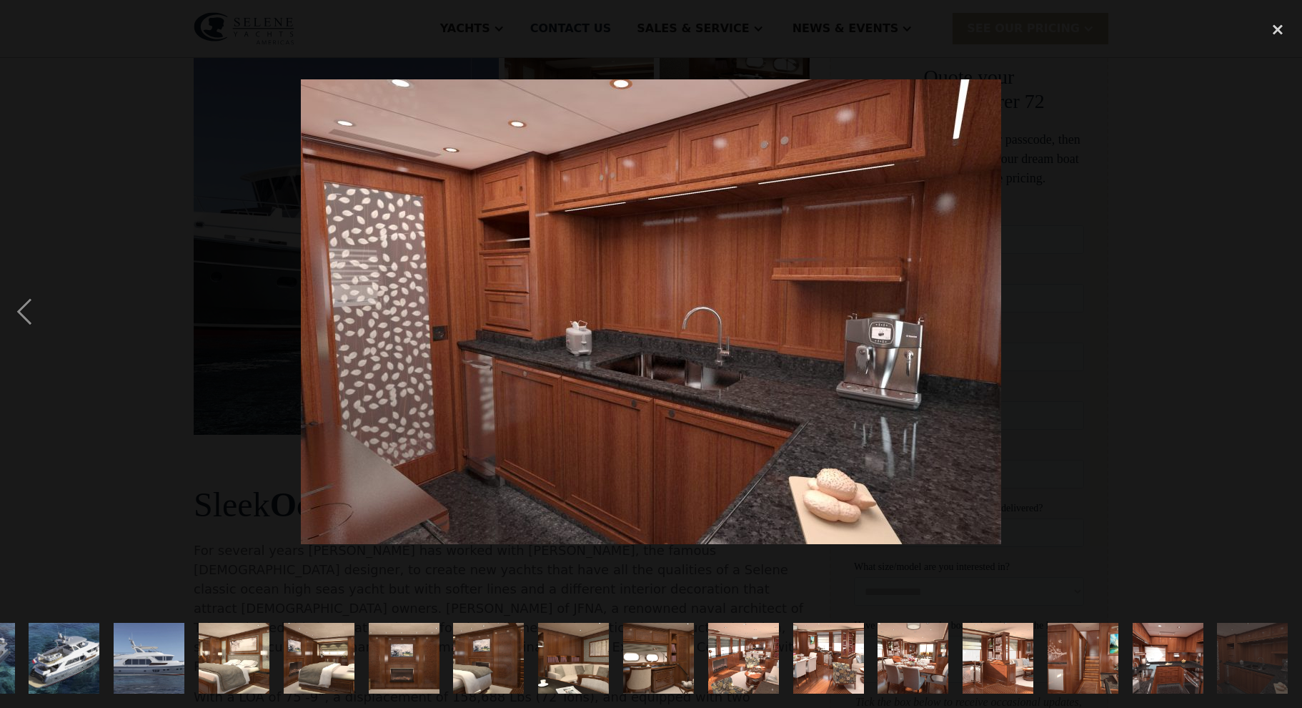
click at [1279, 309] on div "next image" at bounding box center [1278, 311] width 49 height 595
